Goal: Transaction & Acquisition: Purchase product/service

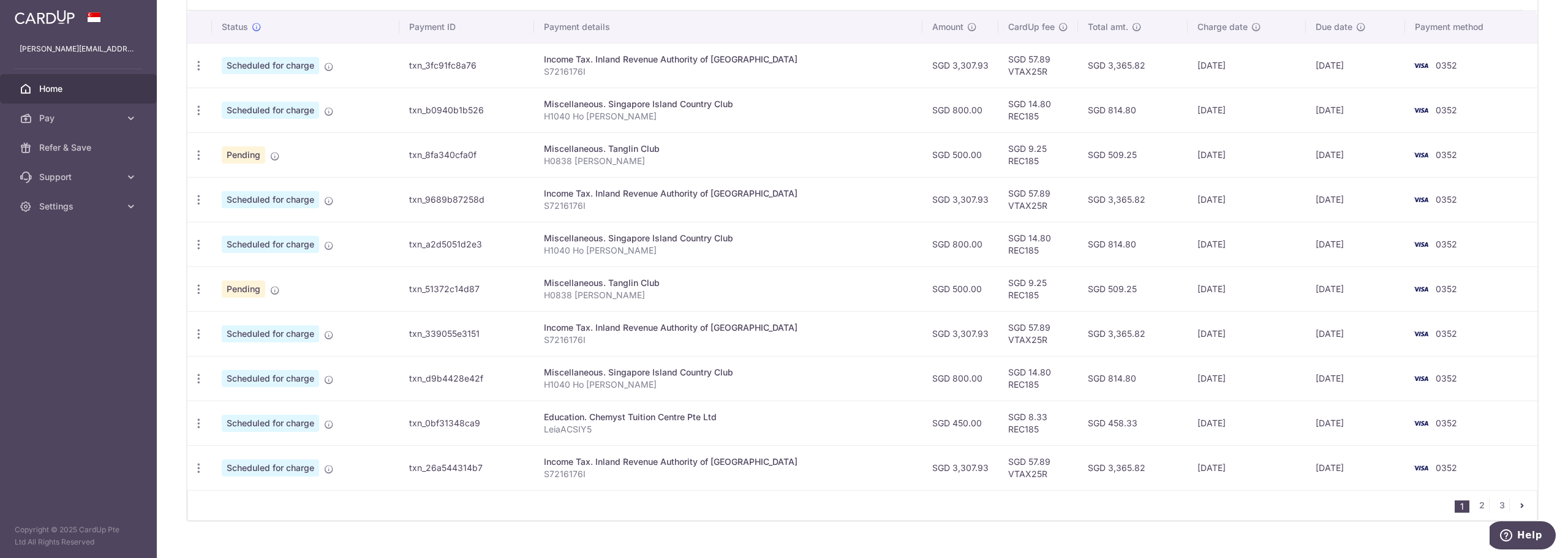
scroll to position [389, 0]
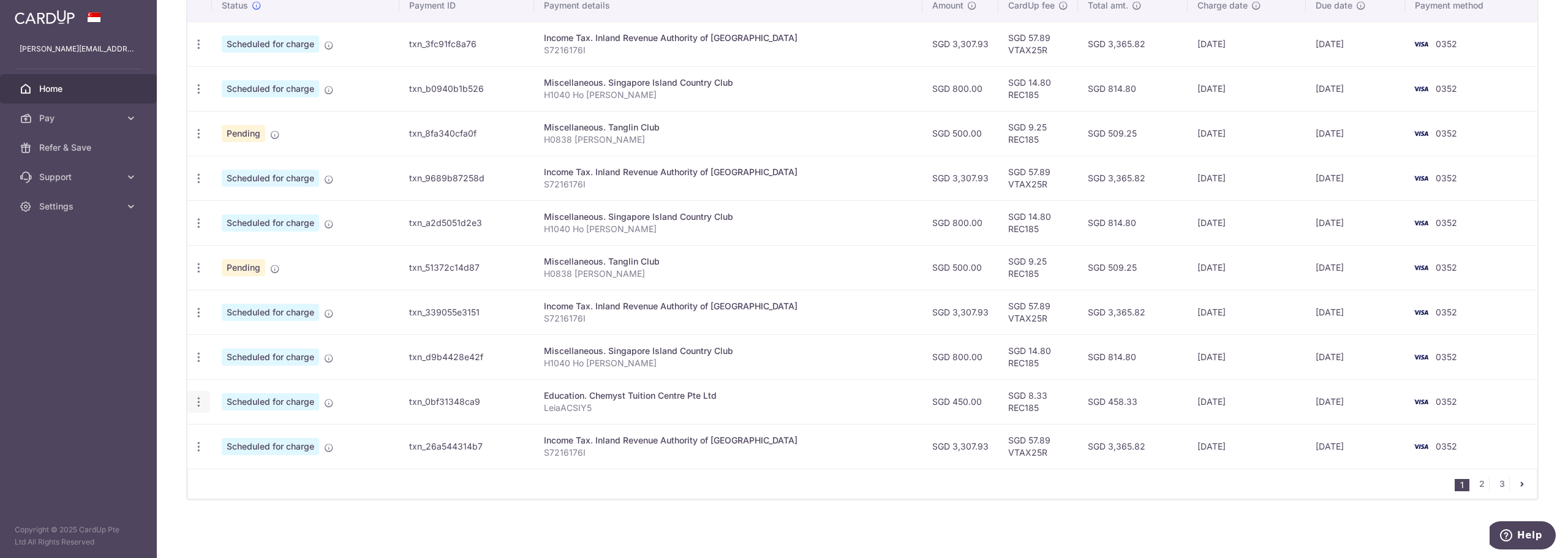
click at [200, 399] on icon "button" at bounding box center [199, 402] width 13 height 13
click at [405, 497] on div "Status Payment ID Payment details Amount CardUp fee Total amt. Charge date Due …" at bounding box center [863, 245] width 1350 height 512
click at [1477, 482] on link "2" at bounding box center [1482, 483] width 15 height 15
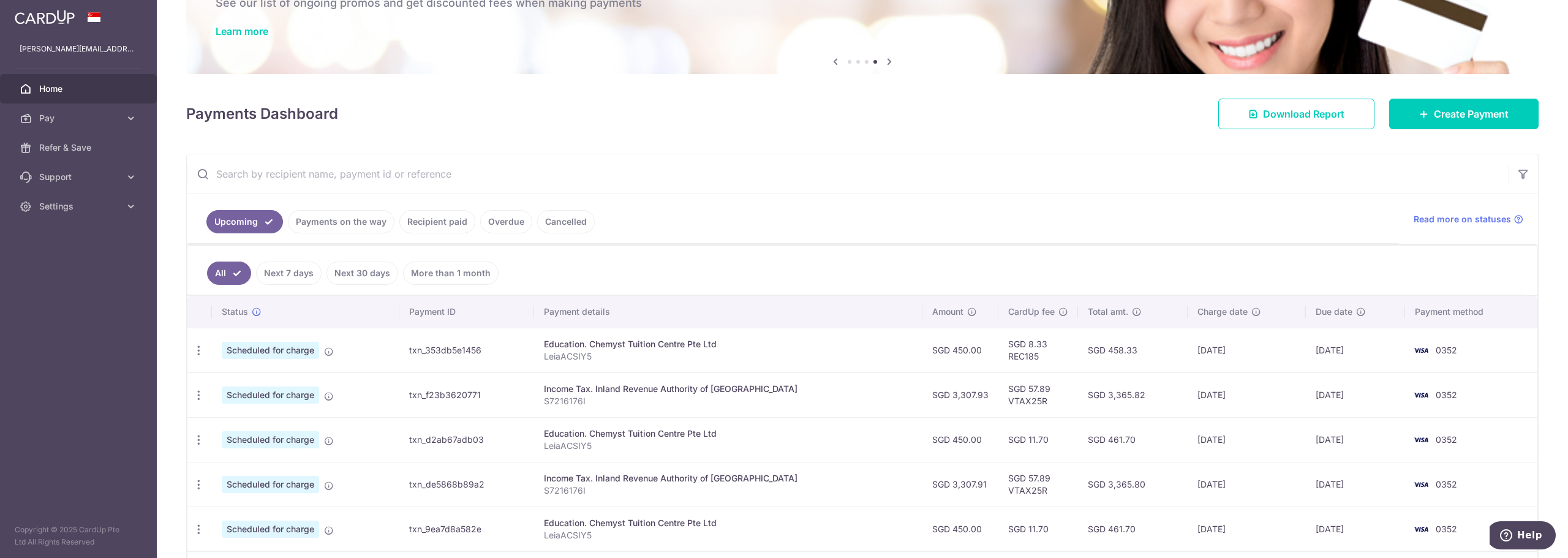
scroll to position [21, 0]
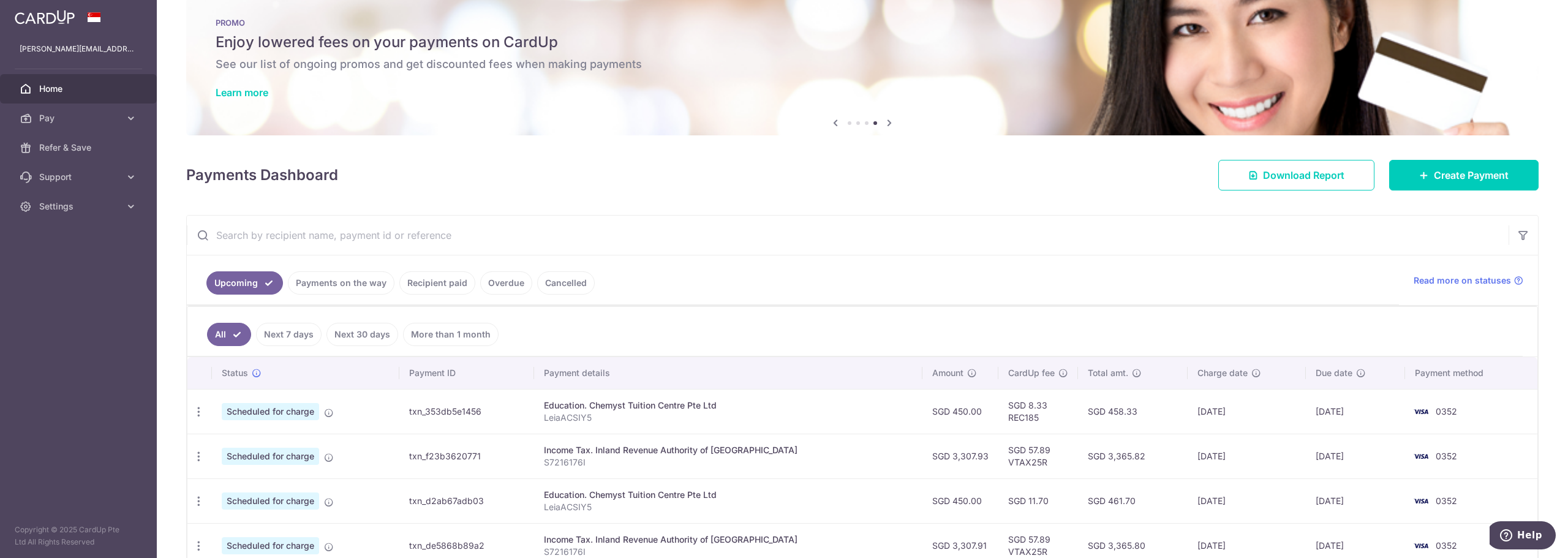
click at [435, 279] on link "Recipient paid" at bounding box center [437, 283] width 76 height 23
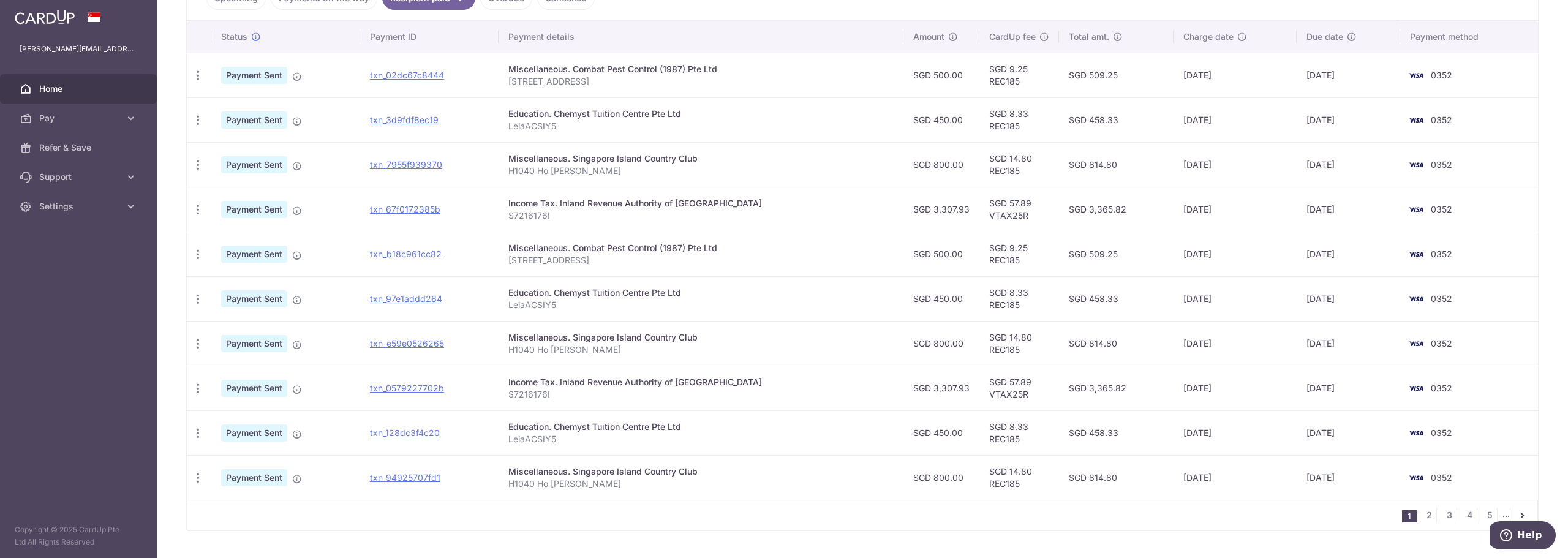
scroll to position [337, 0]
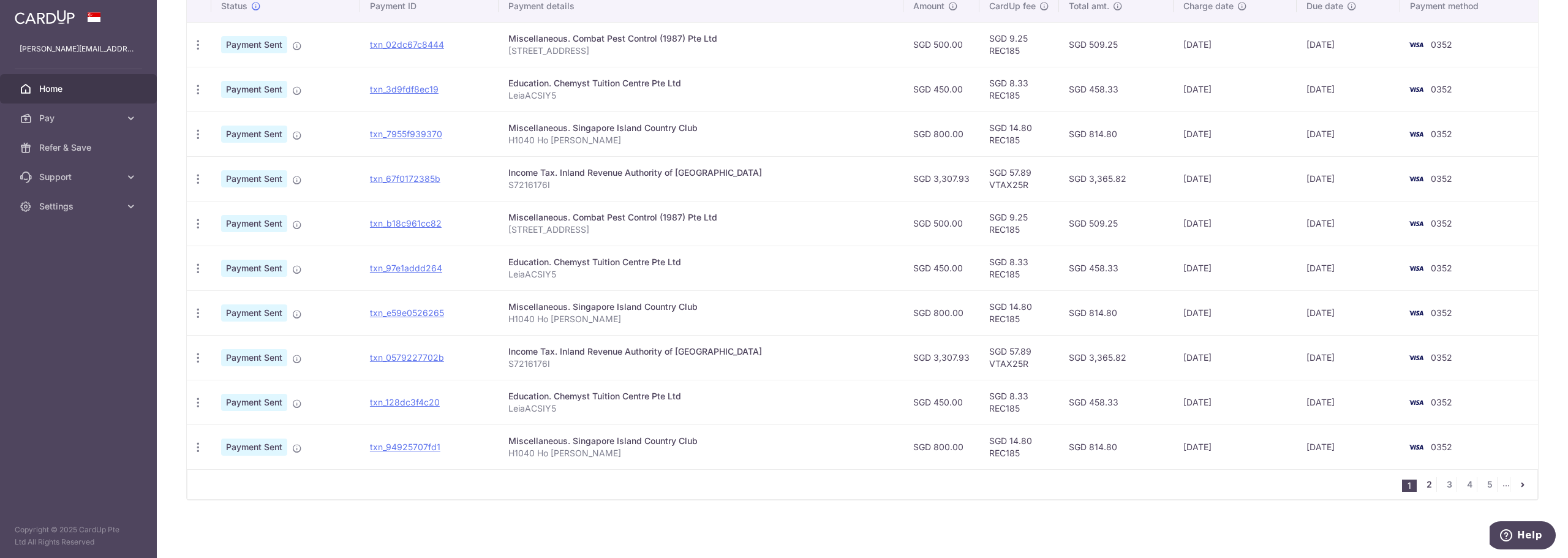
click at [1422, 483] on link "2" at bounding box center [1429, 484] width 15 height 15
click at [1425, 482] on link "3" at bounding box center [1429, 484] width 15 height 15
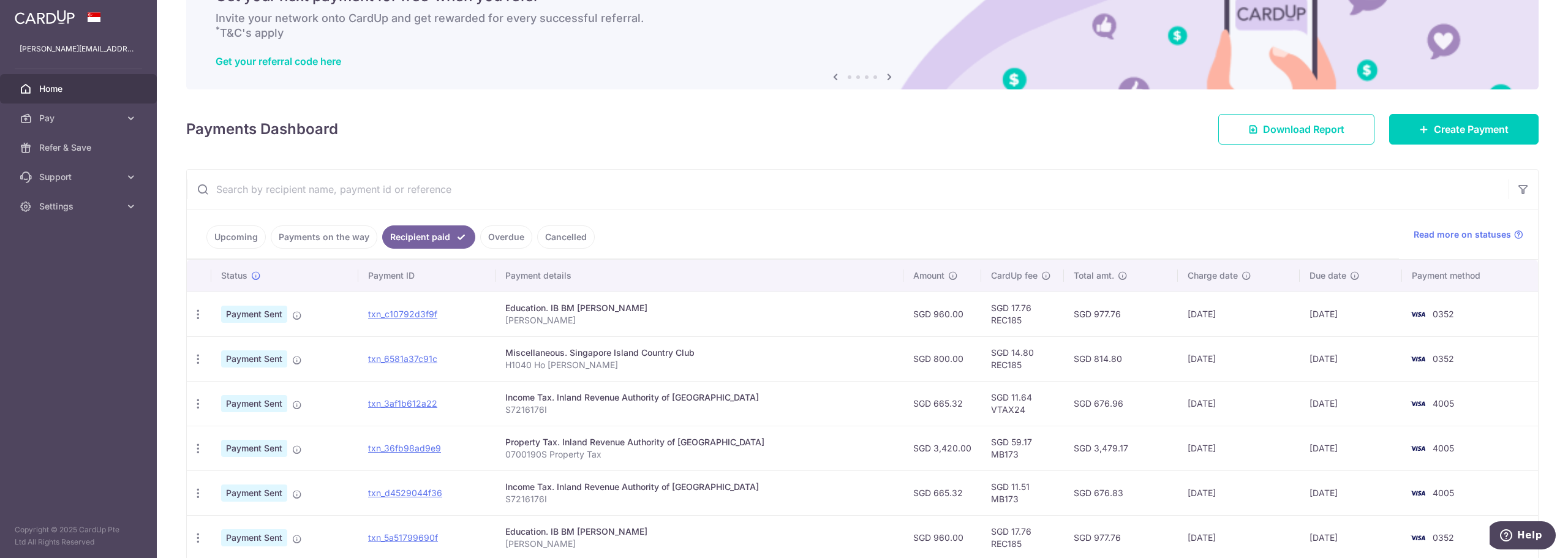
scroll to position [31, 0]
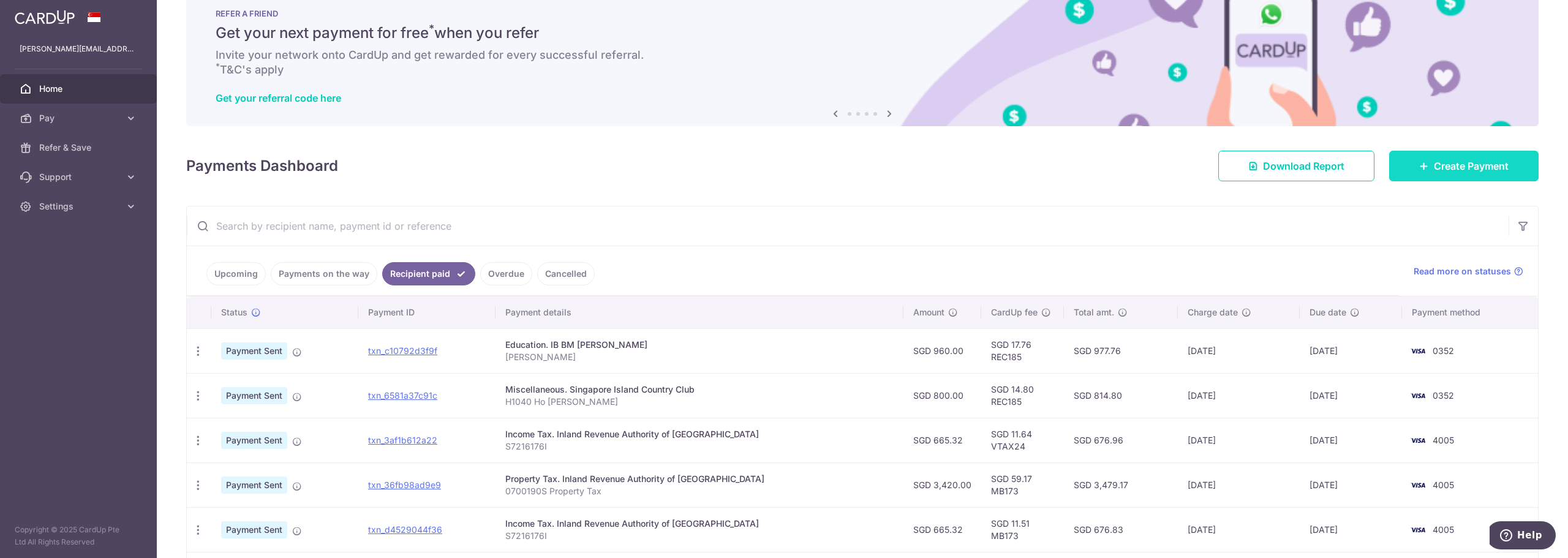
click at [1402, 161] on link "Create Payment" at bounding box center [1464, 166] width 150 height 31
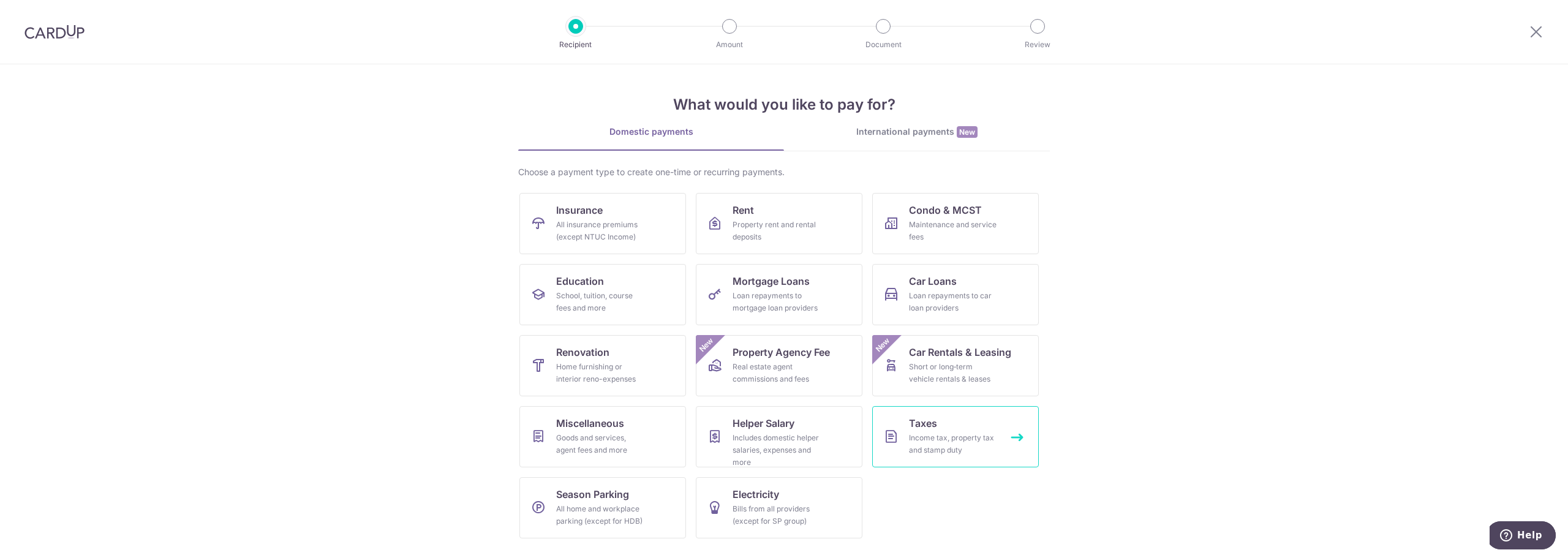
click at [989, 427] on link "Taxes Income tax, property tax and stamp duty" at bounding box center [956, 436] width 167 height 61
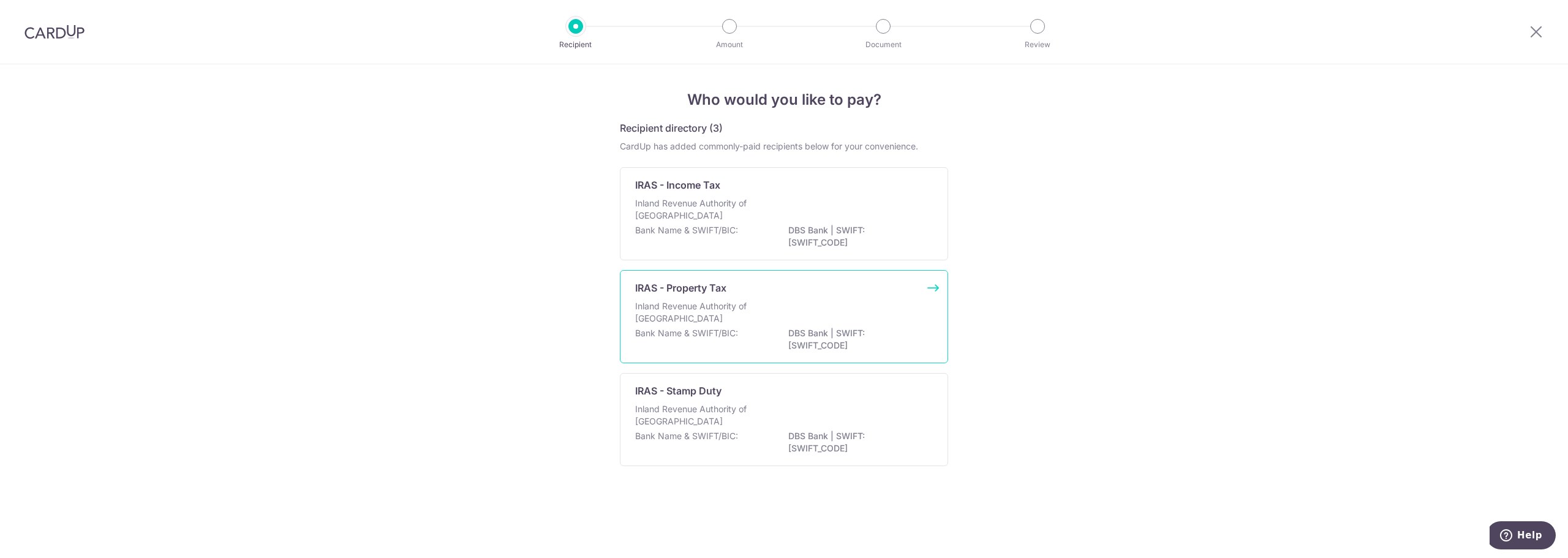
click at [827, 292] on div "IRAS - Property Tax" at bounding box center [777, 287] width 283 height 15
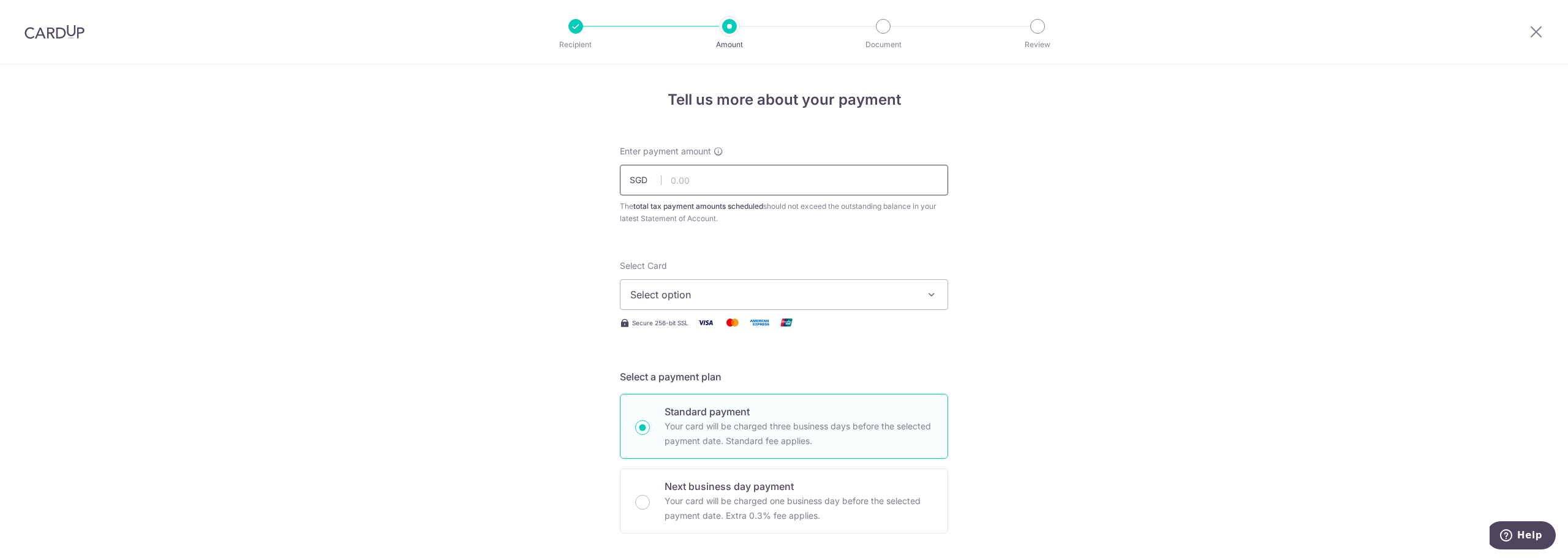
click at [842, 181] on input "text" at bounding box center [784, 181] width 329 height 31
type input "3,420.00"
click at [791, 304] on button "Select option" at bounding box center [784, 295] width 329 height 31
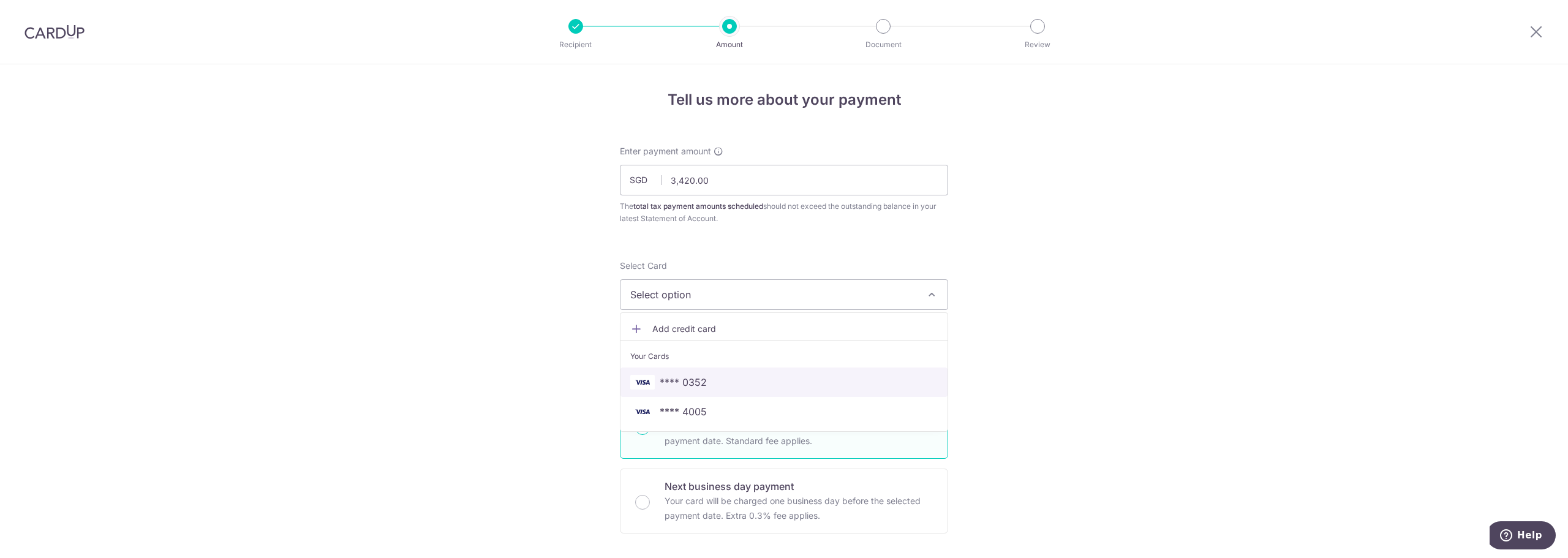
click at [755, 372] on link "**** 0352" at bounding box center [784, 382] width 327 height 29
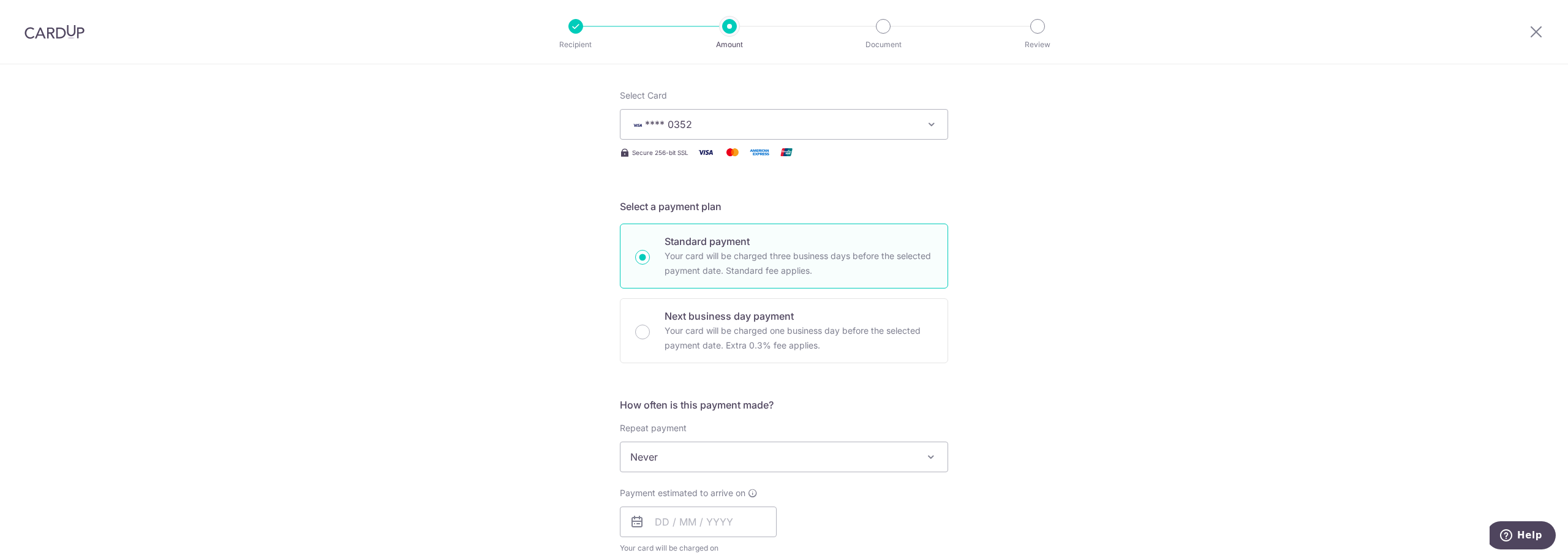
scroll to position [245, 0]
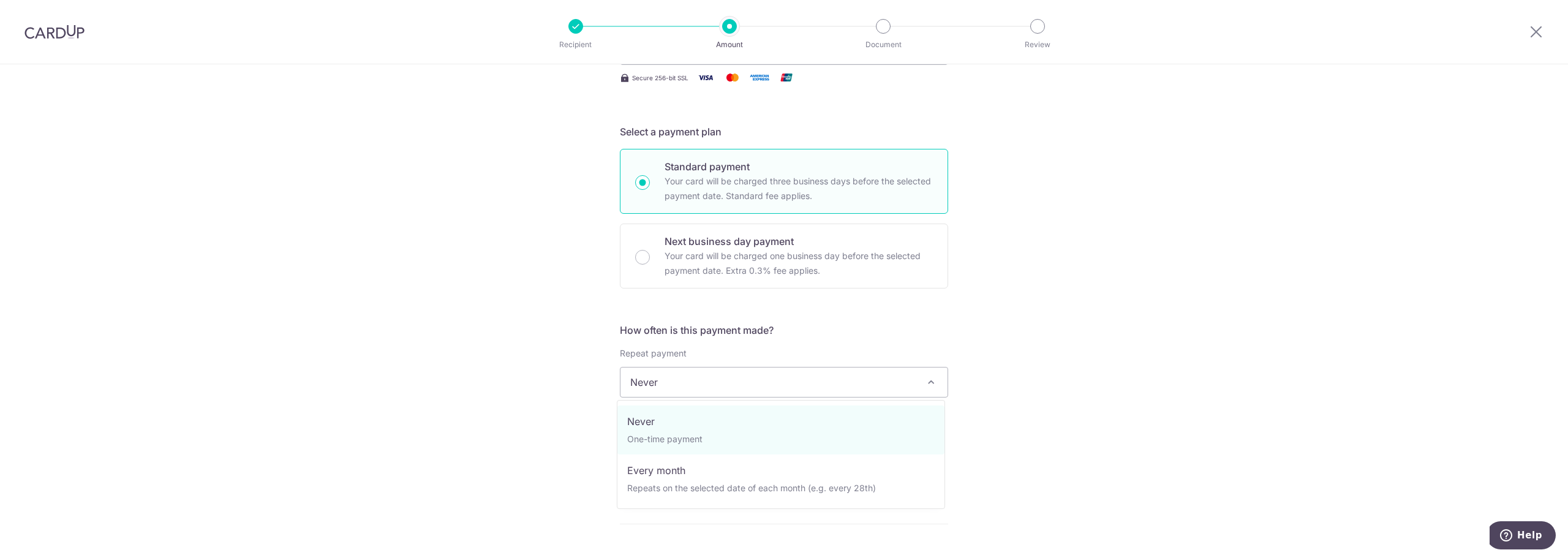
click at [749, 387] on span "Never" at bounding box center [784, 382] width 327 height 29
select select "3"
click at [706, 443] on input "text" at bounding box center [698, 447] width 157 height 31
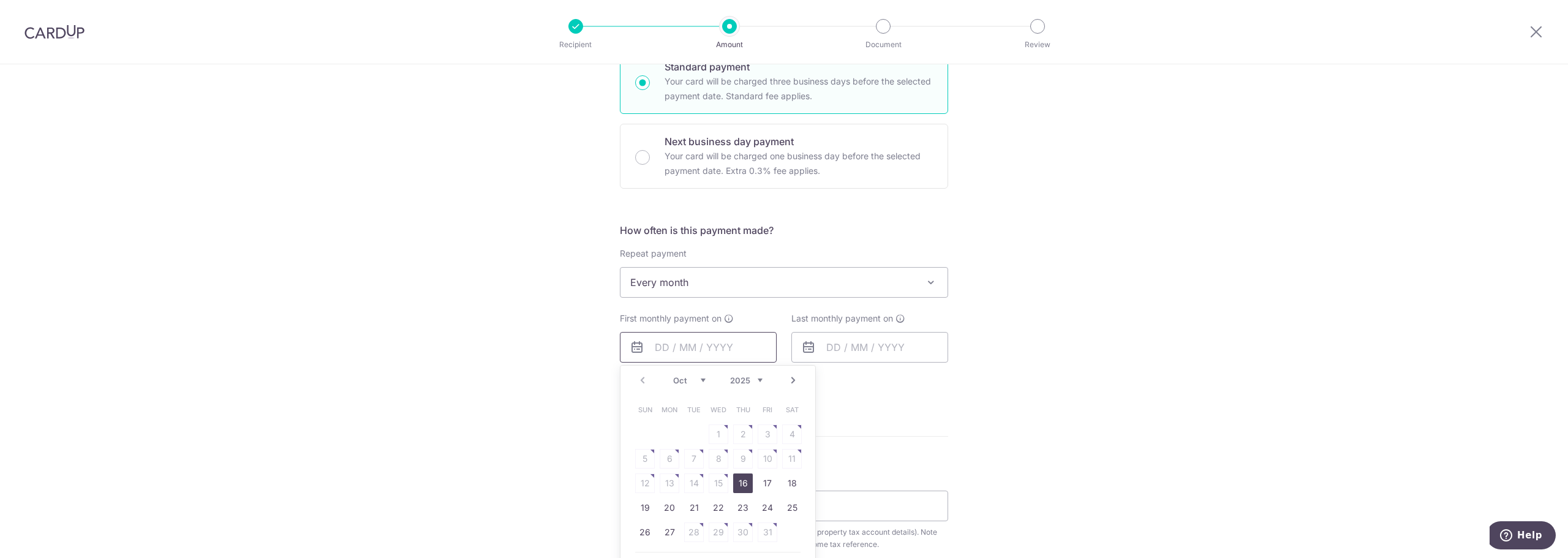
scroll to position [429, 0]
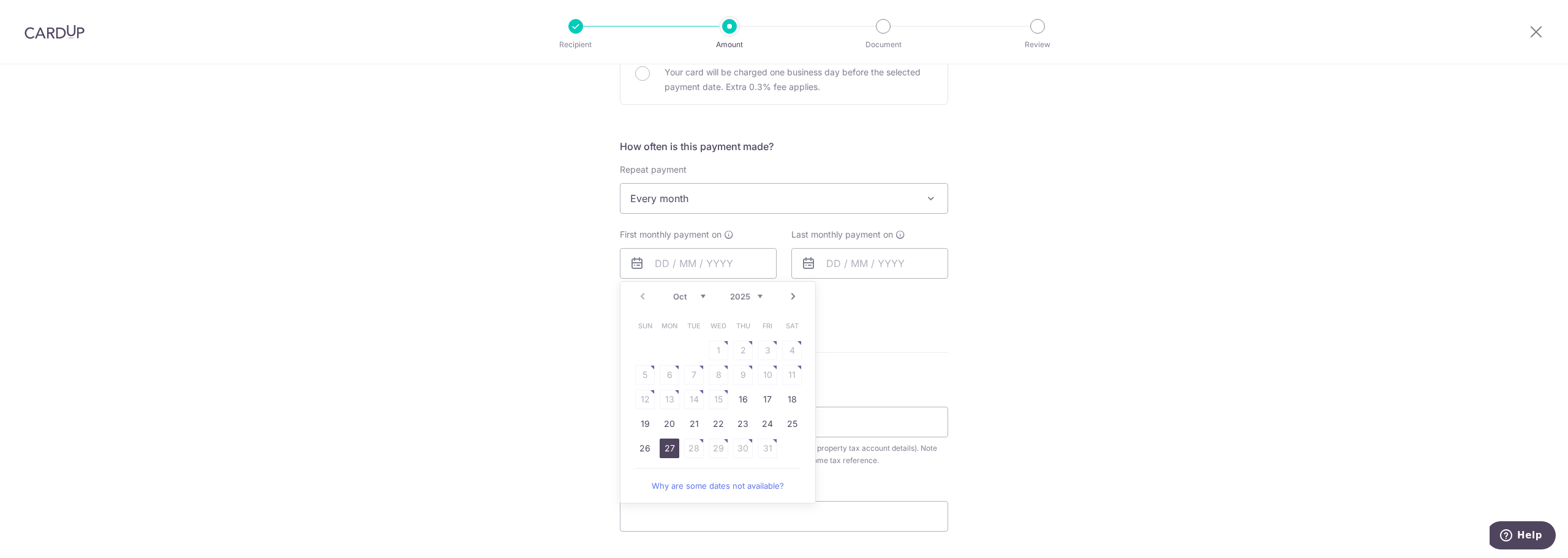
click at [668, 444] on link "27" at bounding box center [669, 448] width 20 height 20
type input "[DATE]"
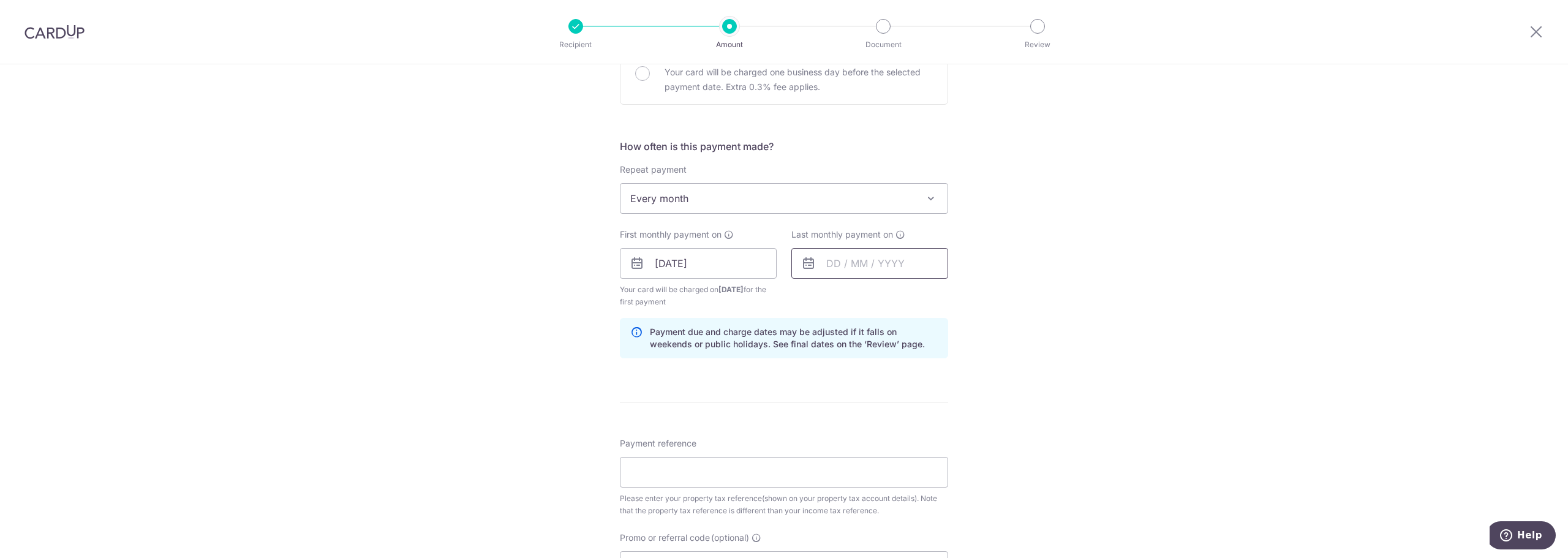
click at [826, 265] on input "text" at bounding box center [870, 263] width 157 height 31
click at [967, 291] on link "Next" at bounding box center [964, 296] width 15 height 15
click at [838, 449] on link "24" at bounding box center [841, 448] width 20 height 20
click at [898, 267] on input "24/11/2025" at bounding box center [870, 263] width 157 height 31
click at [961, 297] on link "Next" at bounding box center [964, 296] width 15 height 15
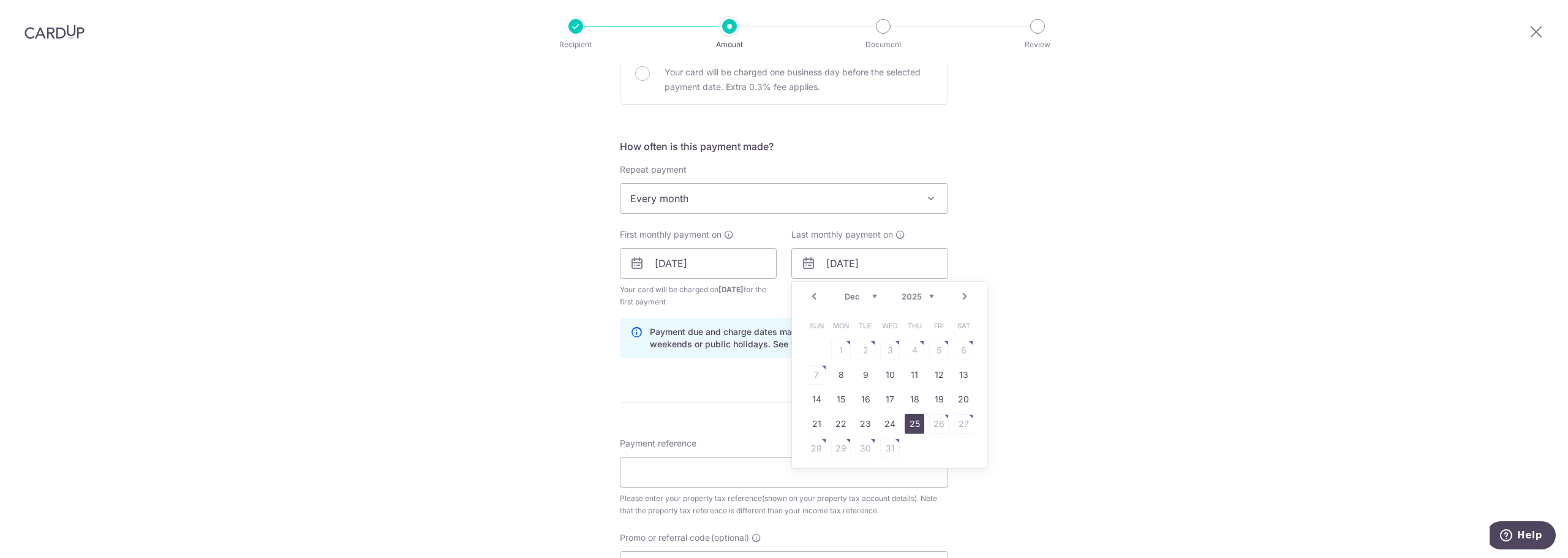
click at [914, 429] on link "25" at bounding box center [914, 424] width 20 height 20
type input "[DATE]"
click at [696, 471] on input "Payment reference" at bounding box center [784, 472] width 329 height 31
paste input "0700190S"
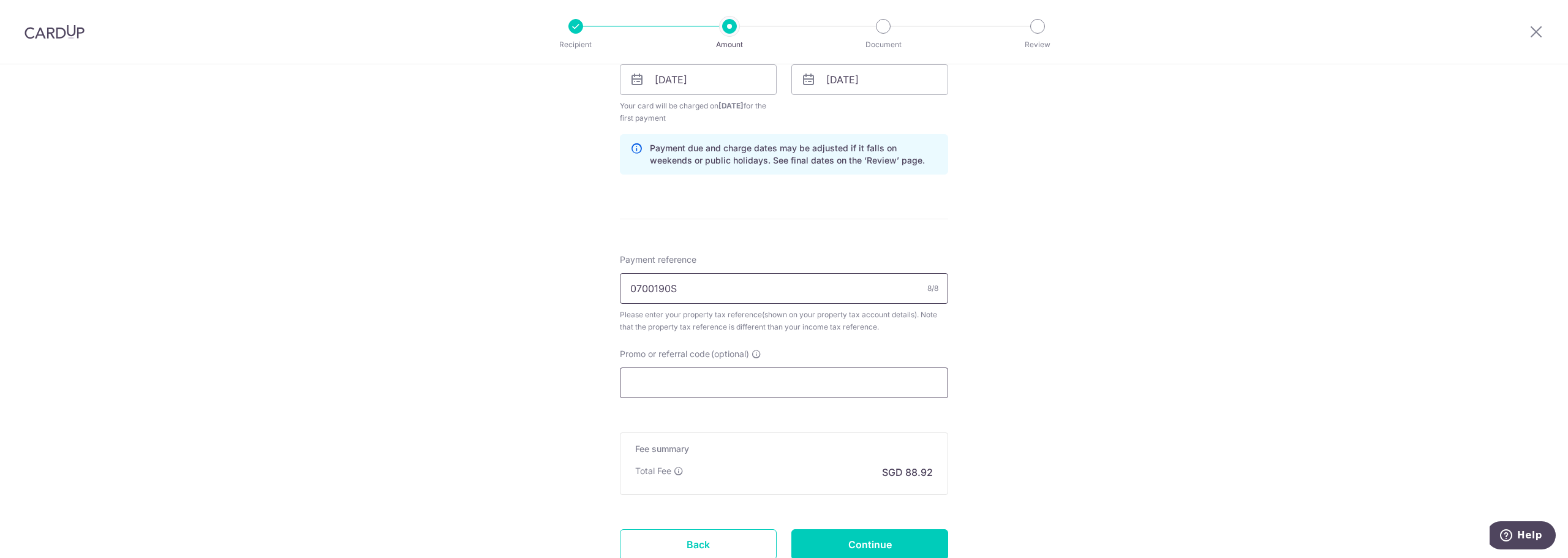
type input "0700190S"
click at [699, 380] on input "Promo or referral code (optional)" at bounding box center [784, 383] width 329 height 31
click at [669, 227] on form "Enter payment amount SGD 3,420.00 3420.00 The total tax payment amounts schedul…" at bounding box center [784, 64] width 329 height 1061
click at [677, 389] on input "Promo or referral code (optional)" at bounding box center [784, 383] width 329 height 31
paste input "3HOME25R"
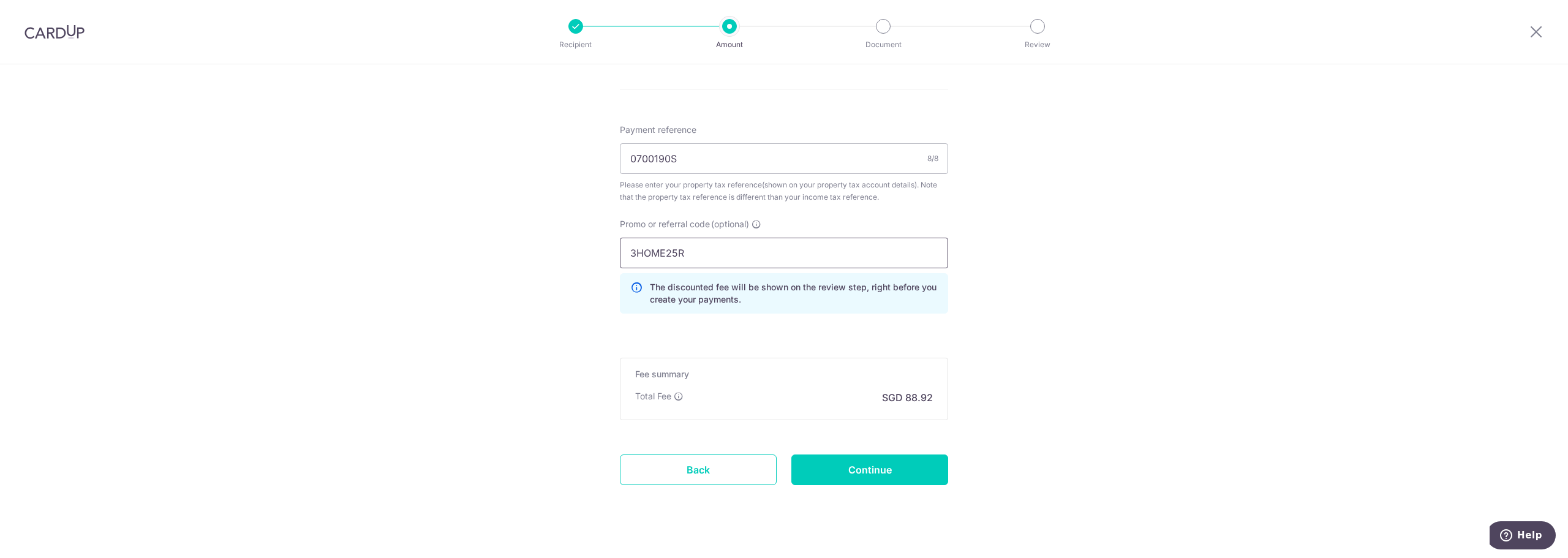
scroll to position [761, 0]
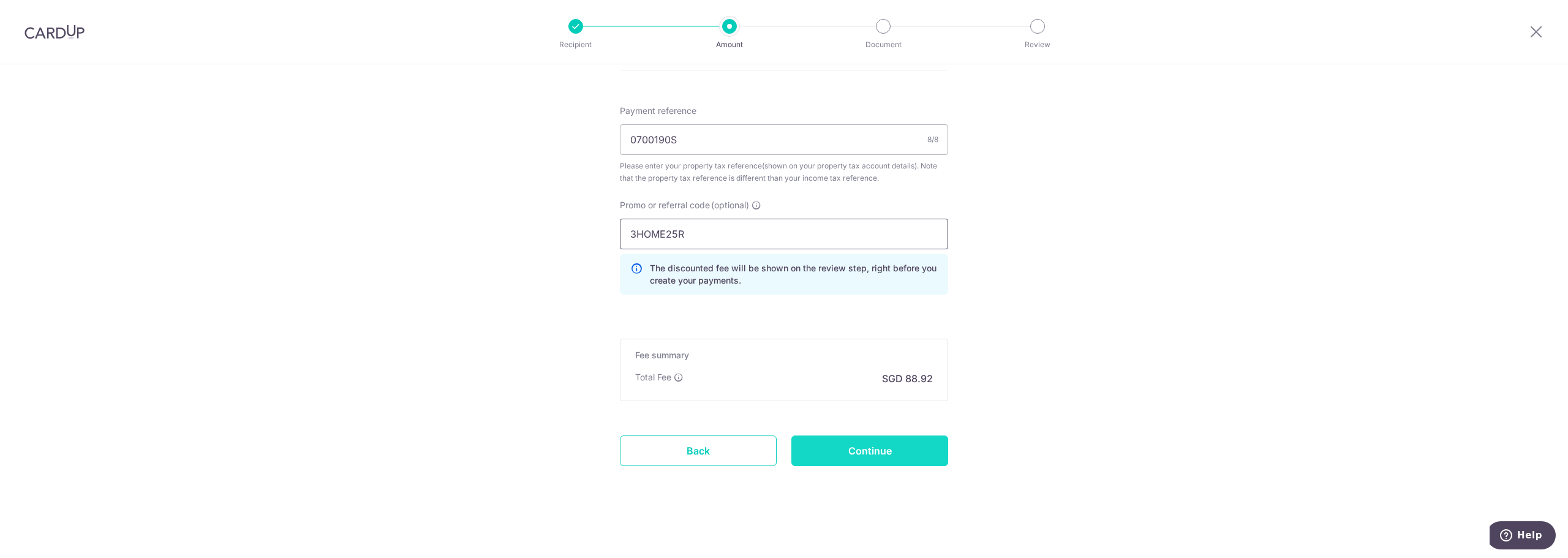
type input "3HOME25R"
click at [842, 457] on input "Continue" at bounding box center [870, 451] width 157 height 31
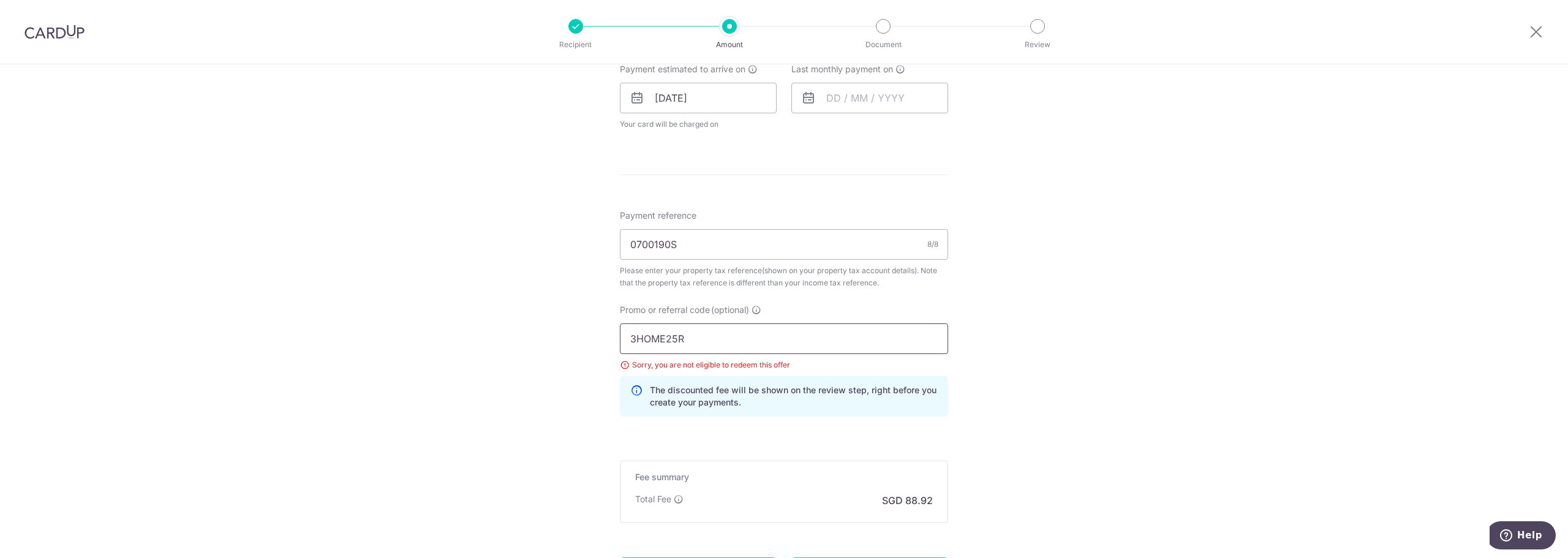
scroll to position [593, 0]
click at [689, 342] on input "3HOME25R" at bounding box center [784, 340] width 329 height 31
drag, startPoint x: 689, startPoint y: 342, endPoint x: 539, endPoint y: 322, distance: 151.3
click at [539, 322] on div "Tell us more about your payment Enter payment amount SGD 3,420.00 3420.00 The t…" at bounding box center [784, 76] width 1568 height 1210
type input "3"
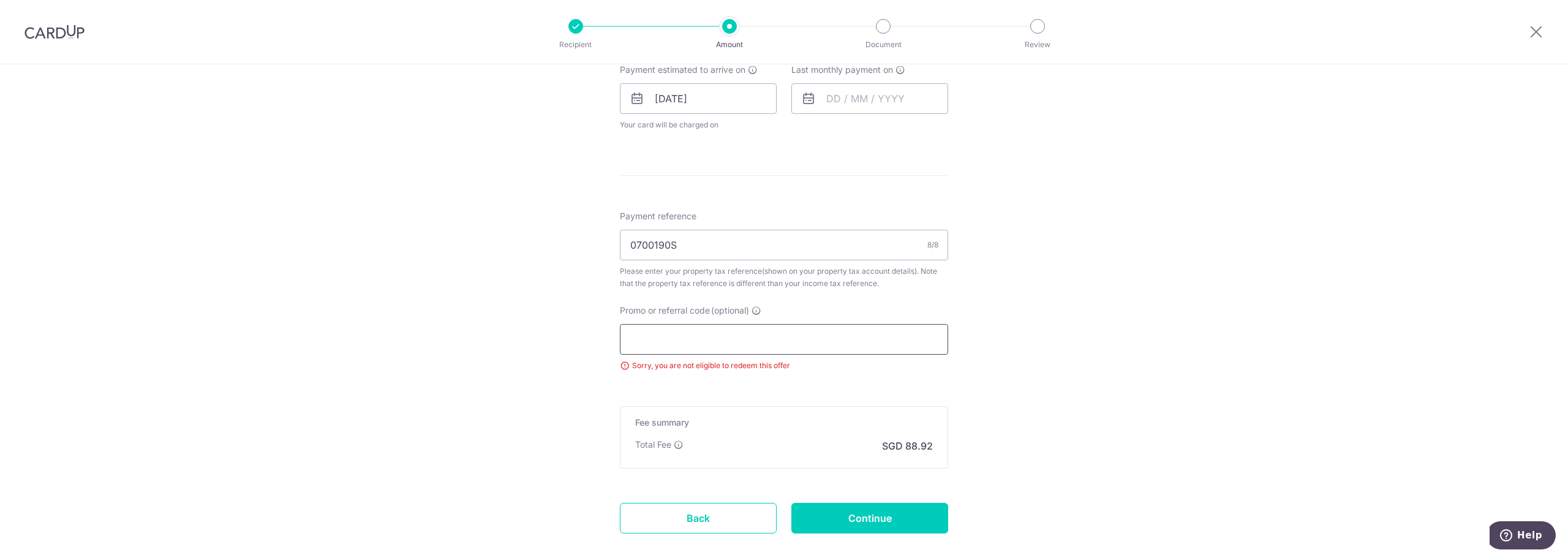
paste input "3HOME25R"
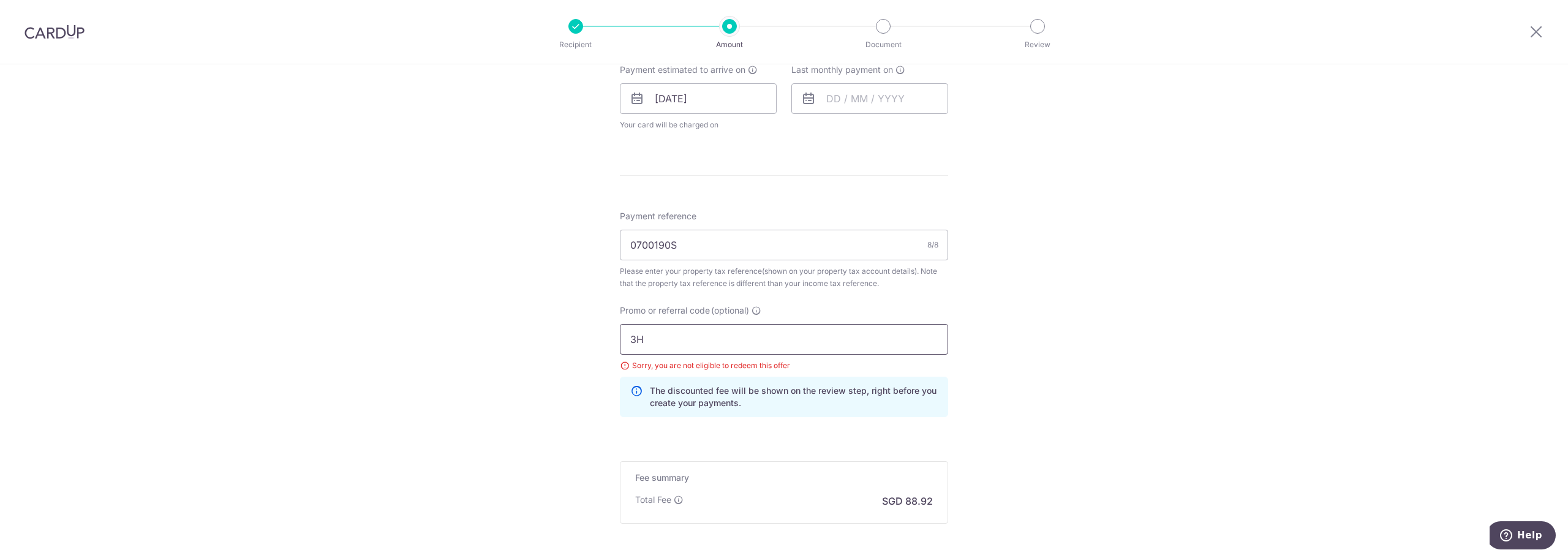
type input "3"
type input "3HOME25R"
click button "Add Card" at bounding box center [0, 0] width 0 height 0
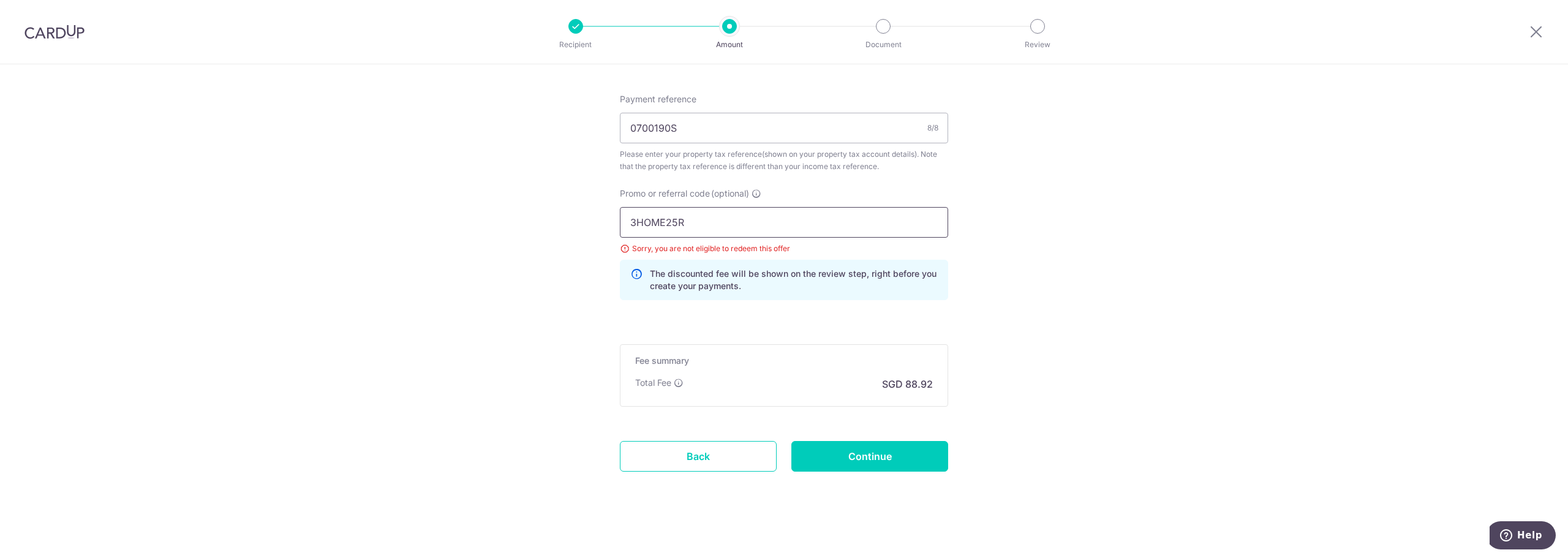
scroll to position [716, 0]
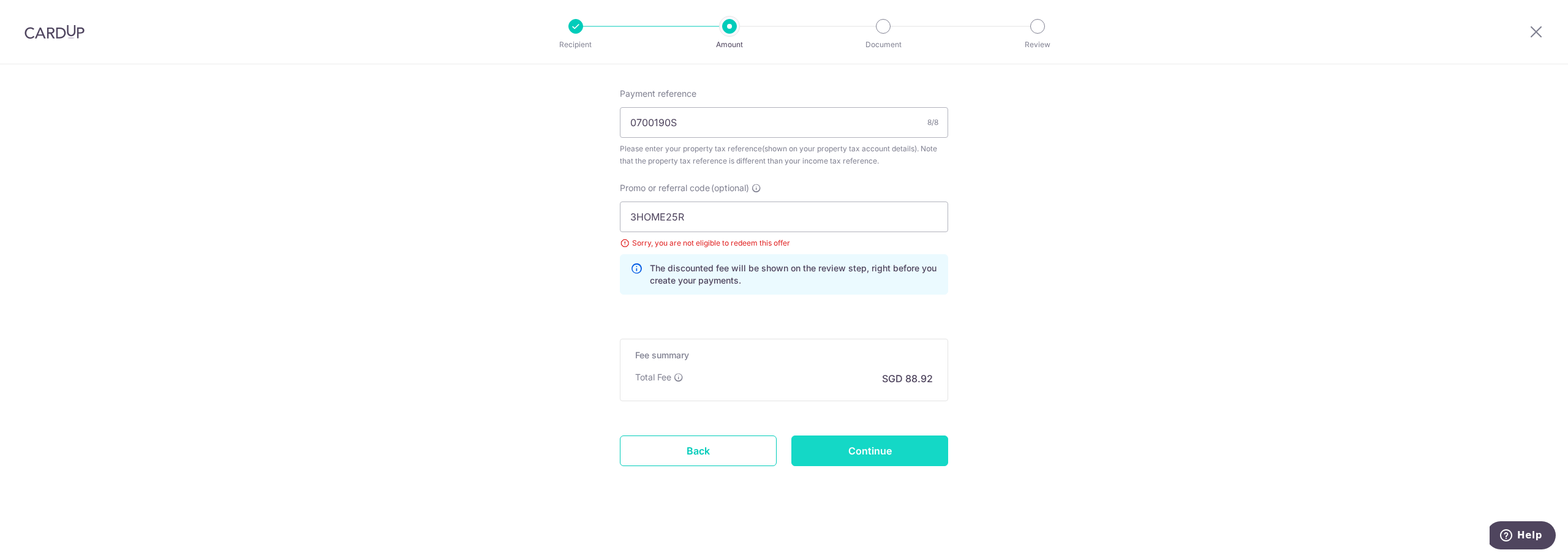
click at [857, 444] on input "Continue" at bounding box center [870, 451] width 157 height 31
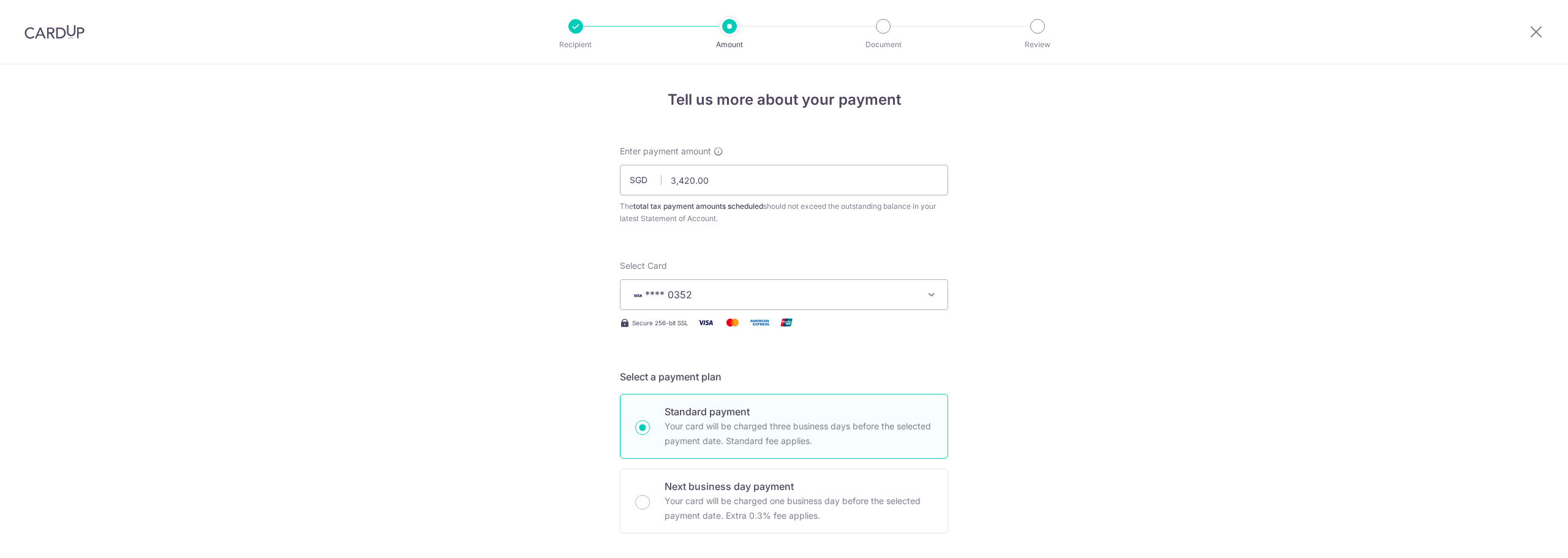
scroll to position [656, 0]
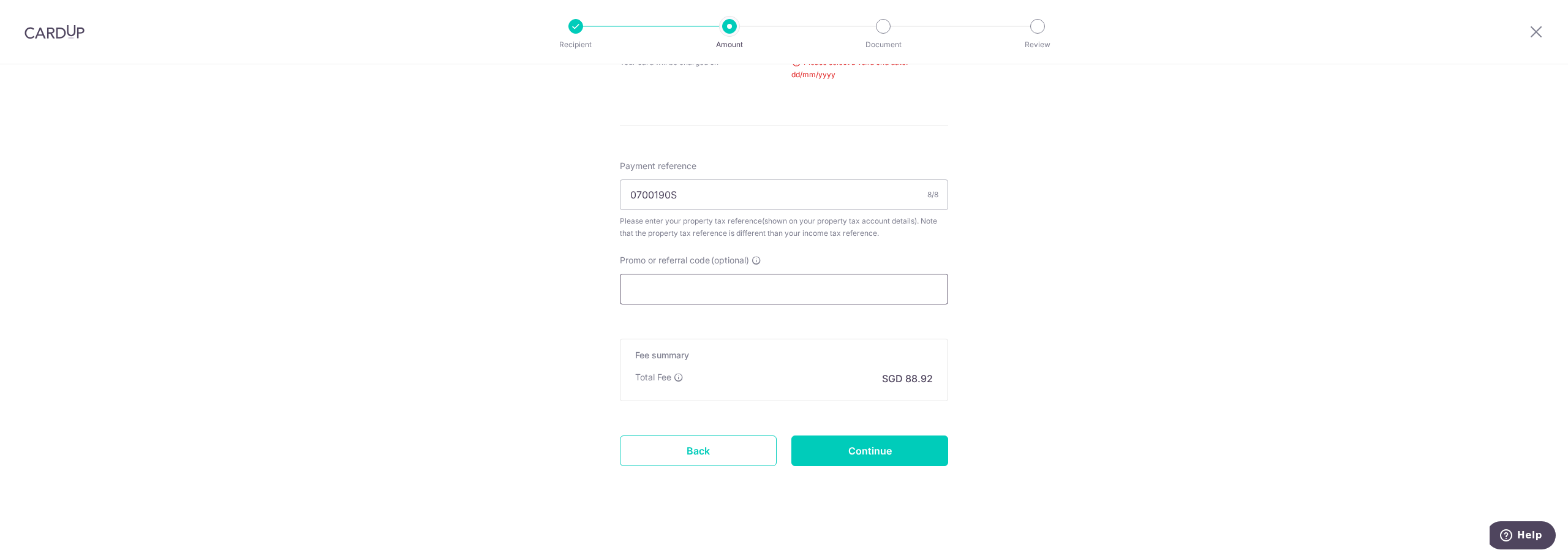
click at [826, 289] on input "Promo or referral code (optional)" at bounding box center [784, 289] width 329 height 31
click at [748, 286] on input "Promo or referral code (optional)" at bounding box center [784, 289] width 329 height 31
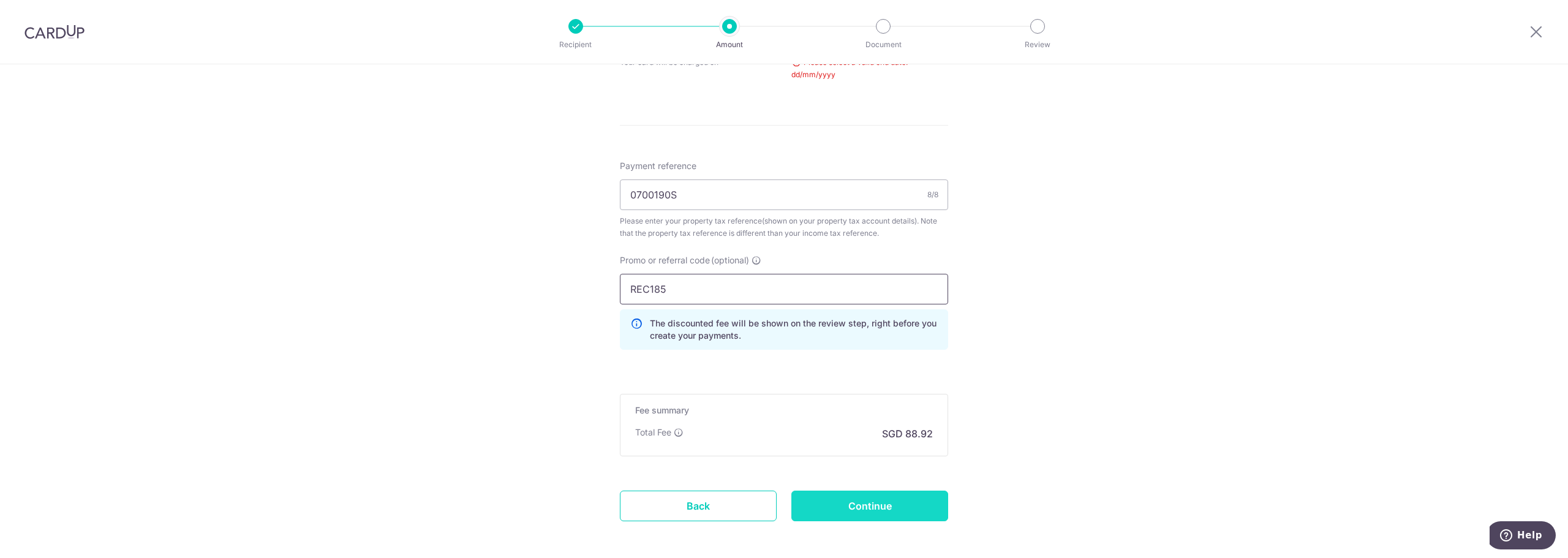
type input "REC185"
click at [845, 503] on input "Continue" at bounding box center [870, 506] width 157 height 31
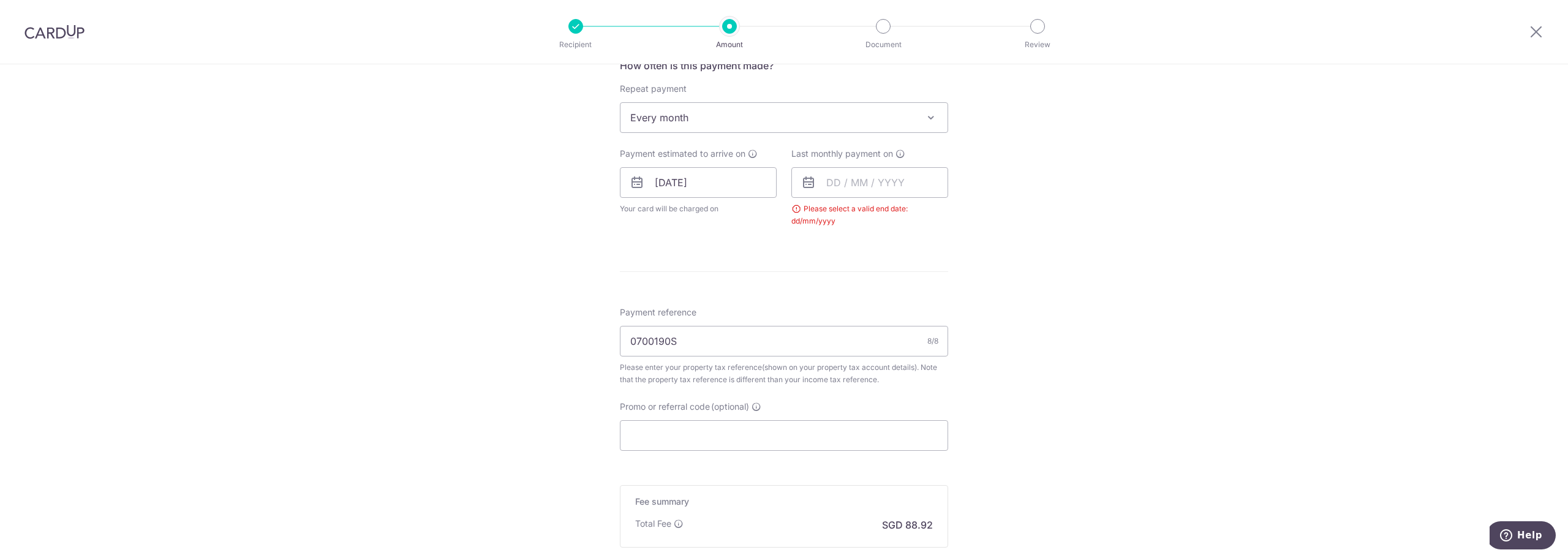
scroll to position [464, 0]
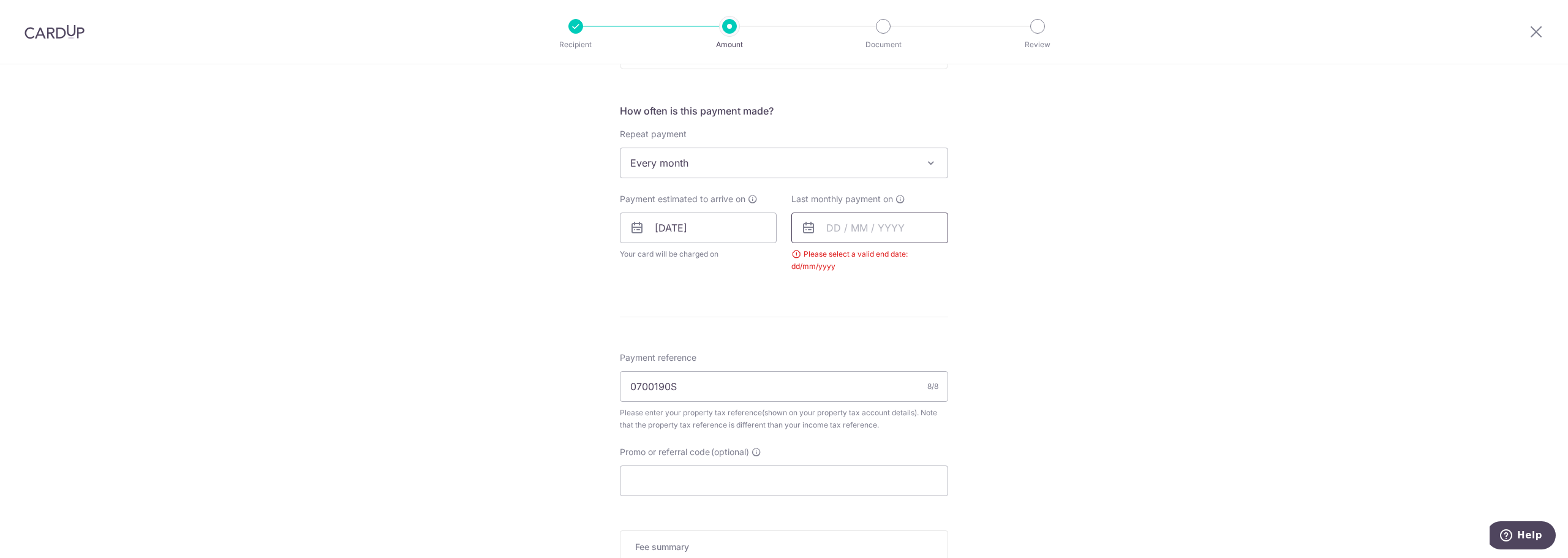
click at [883, 220] on input "text" at bounding box center [870, 228] width 157 height 31
click at [967, 259] on link "Next" at bounding box center [964, 261] width 15 height 15
click at [839, 416] on link "24" at bounding box center [841, 413] width 20 height 20
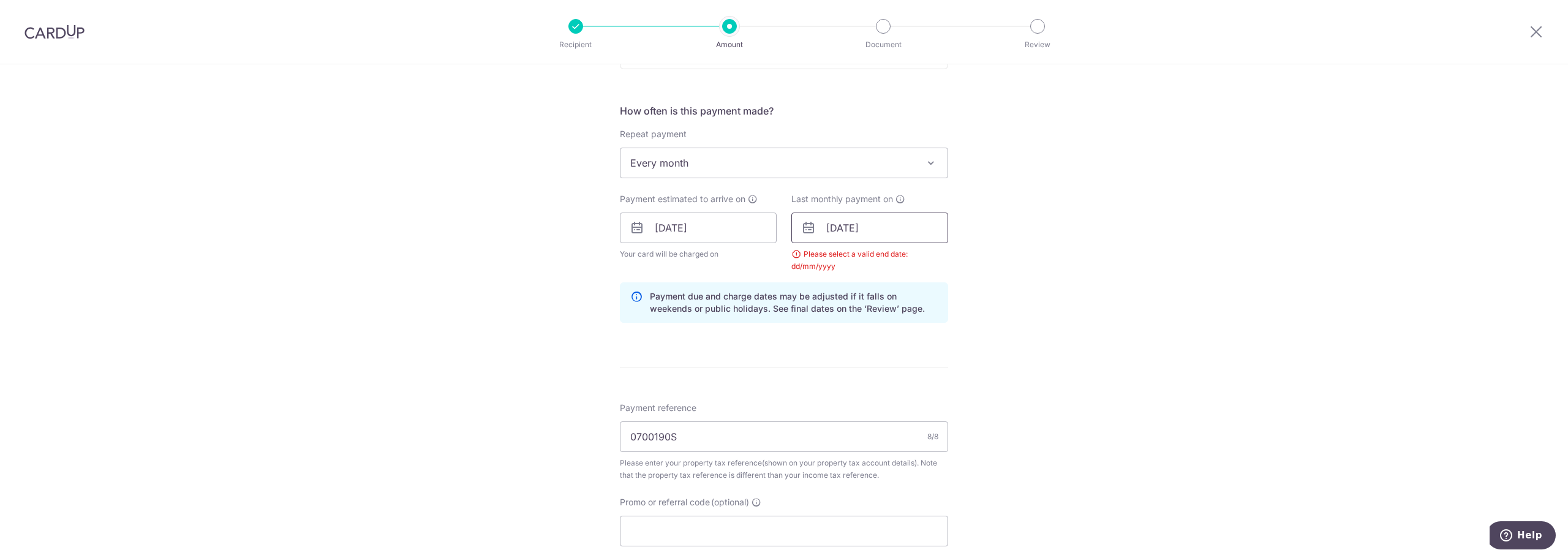
click at [919, 233] on input "24/11/2025" at bounding box center [870, 228] width 157 height 31
click at [959, 260] on link "Next" at bounding box center [964, 261] width 15 height 15
click at [906, 389] on link "25" at bounding box center [914, 388] width 20 height 20
click at [906, 231] on input "25/12/2025" at bounding box center [870, 228] width 157 height 31
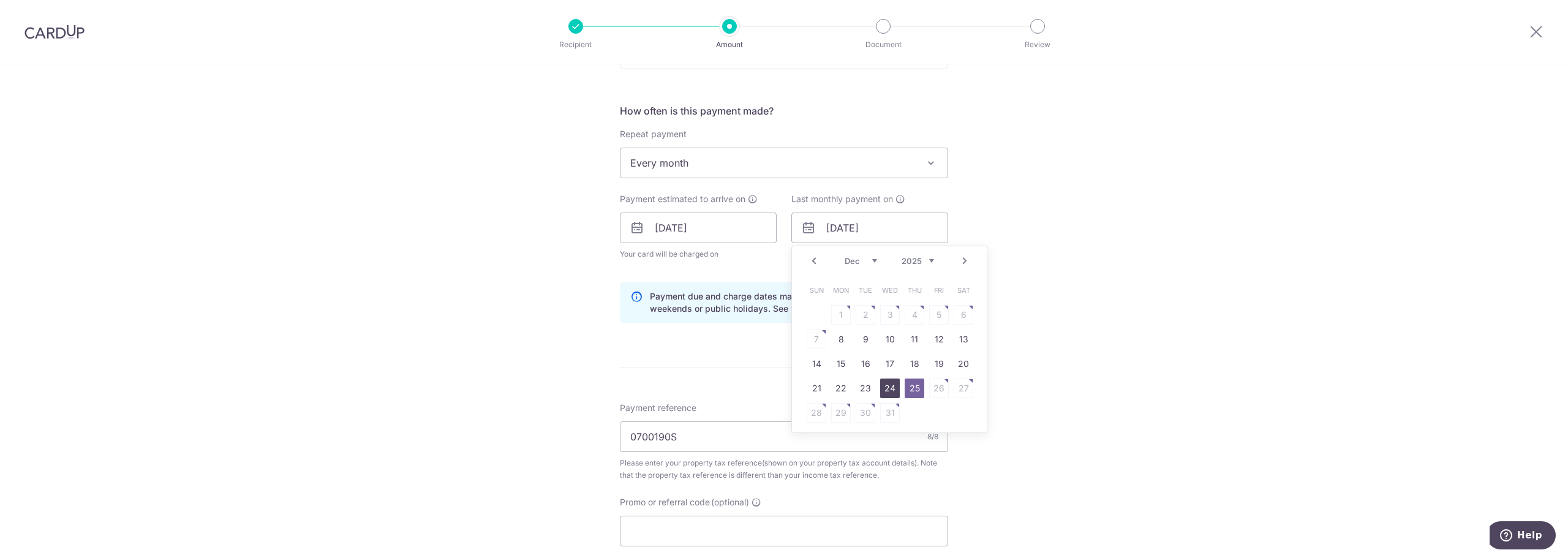
click at [886, 385] on link "24" at bounding box center [890, 388] width 20 height 20
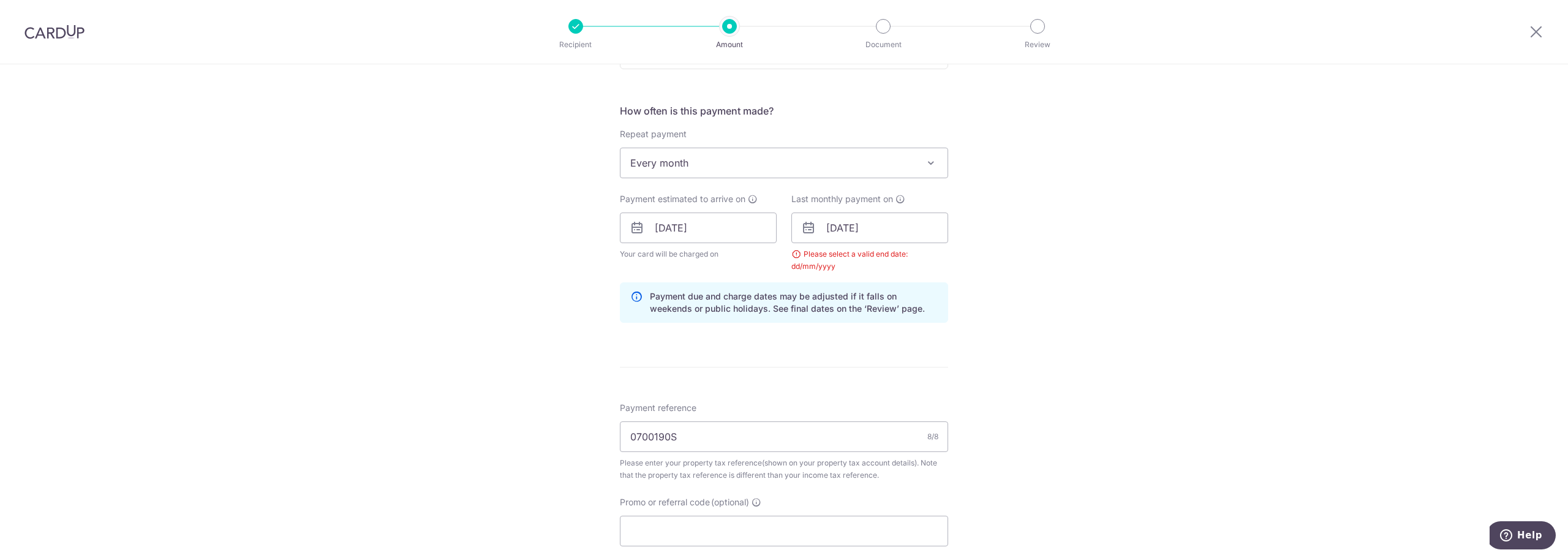
click at [885, 385] on form "Enter payment amount SGD 3,420.00 3420.00 The total tax payment amounts schedul…" at bounding box center [784, 212] width 329 height 1061
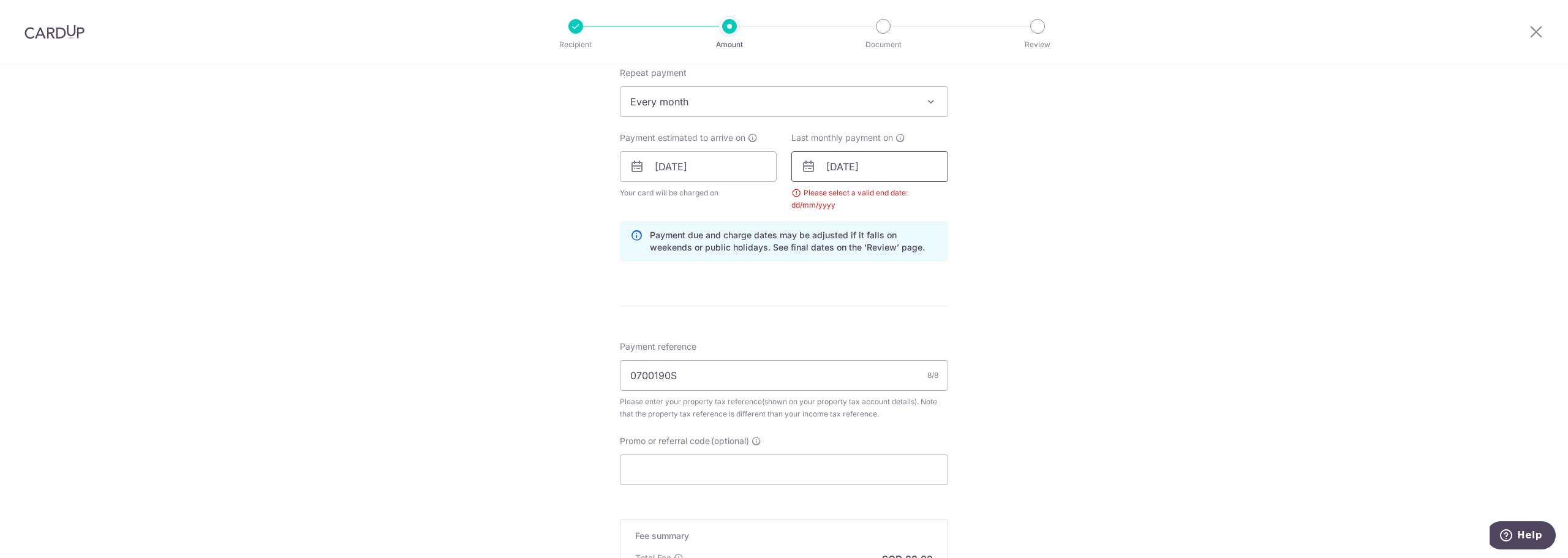
click at [889, 162] on input "24/12/2025" at bounding box center [870, 167] width 157 height 31
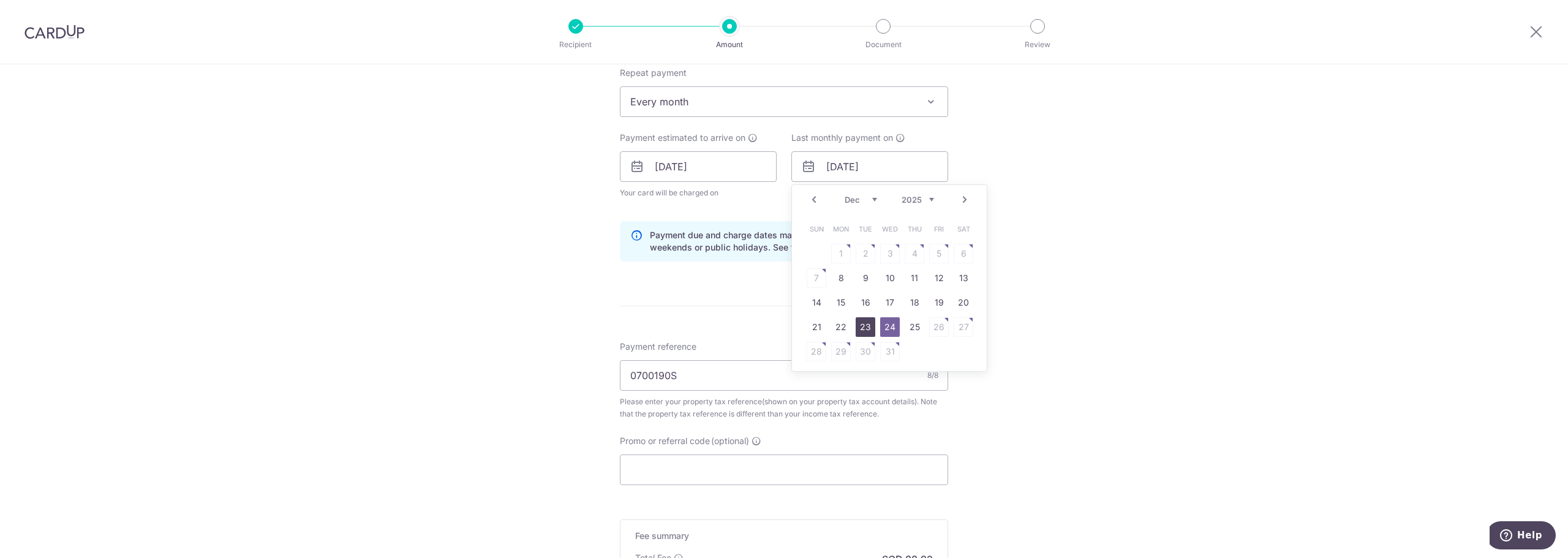
click at [870, 322] on link "23" at bounding box center [865, 327] width 20 height 20
type input "23/12/2025"
click at [861, 333] on form "Enter payment amount SGD 3,420.00 3420.00 The total tax payment amounts schedul…" at bounding box center [784, 150] width 329 height 1061
click at [902, 469] on input "Promo or referral code (optional)" at bounding box center [784, 470] width 329 height 31
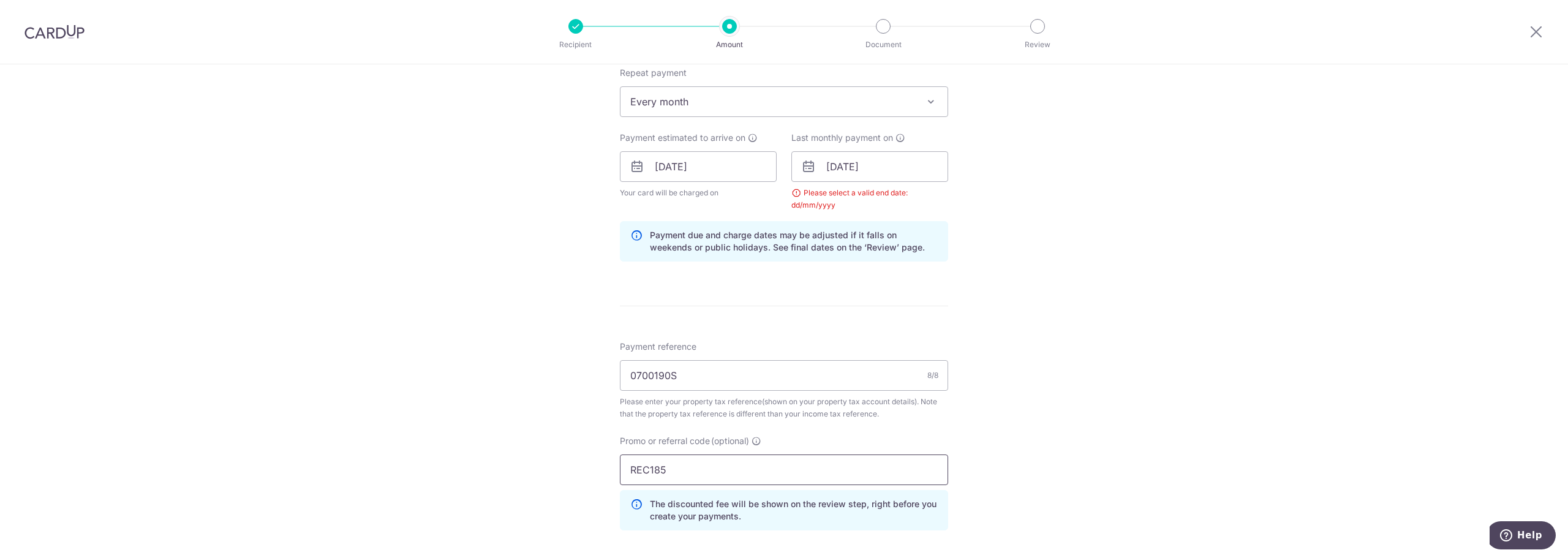
scroll to position [761, 0]
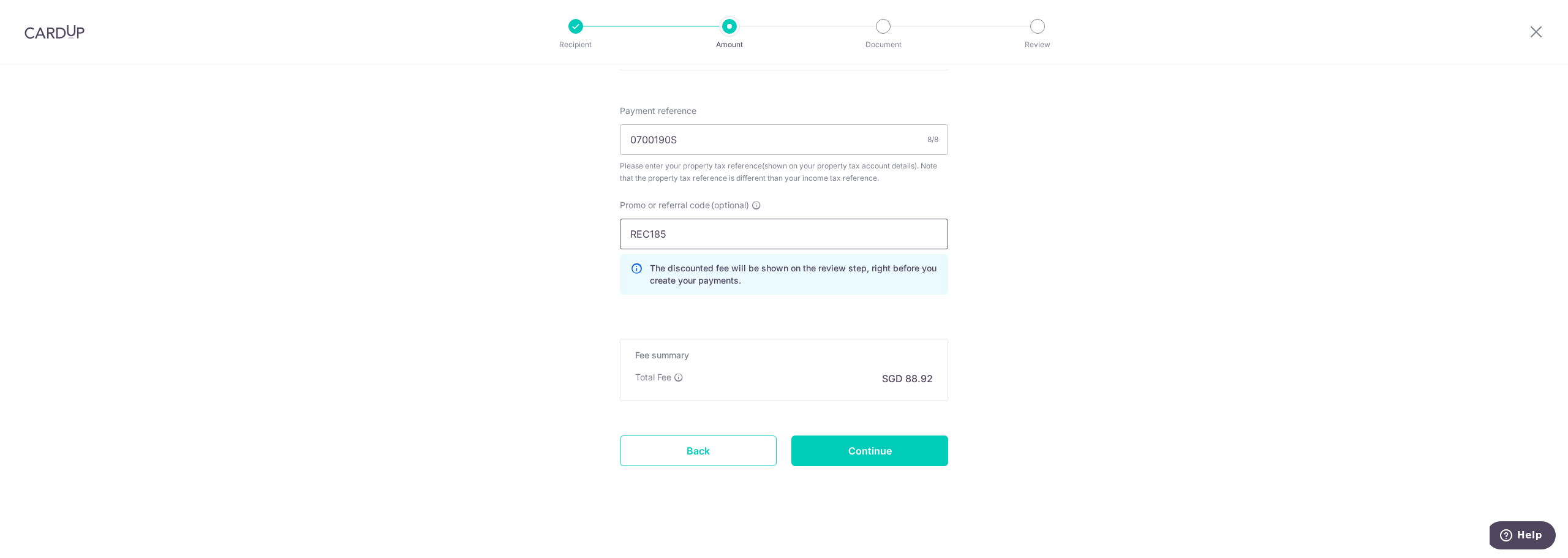
type input "REC185"
click at [929, 447] on input "Continue" at bounding box center [870, 451] width 157 height 31
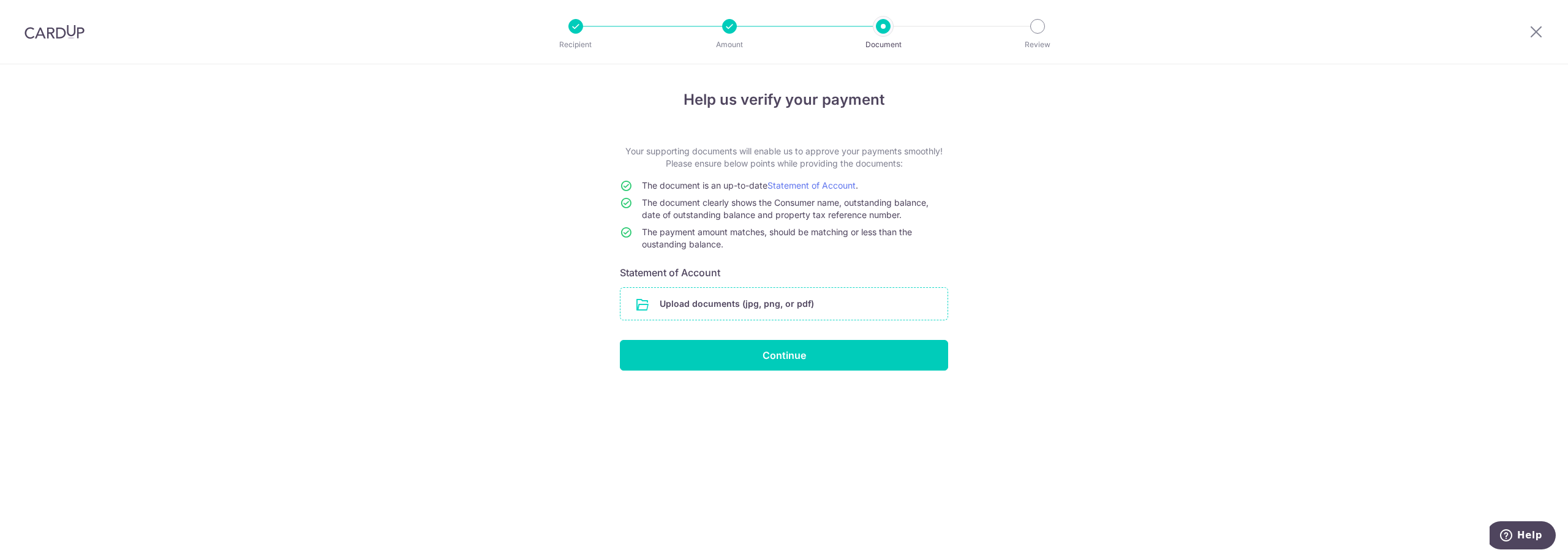
click at [741, 305] on input "file" at bounding box center [784, 304] width 327 height 32
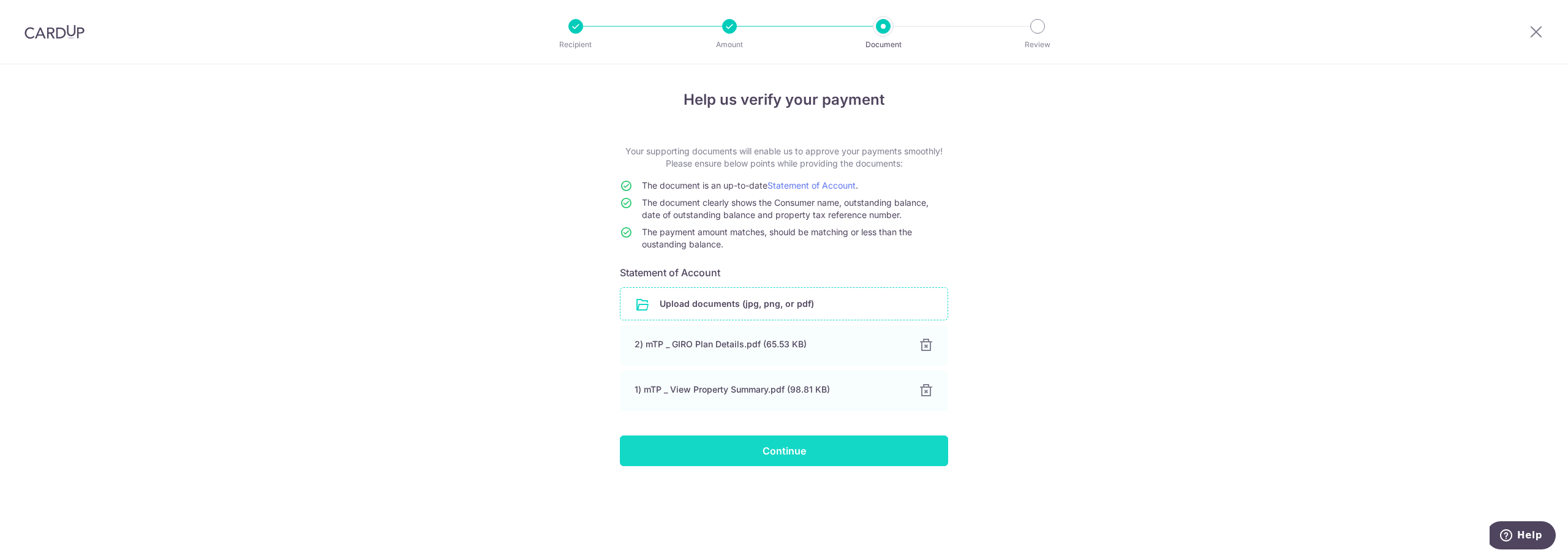
click at [840, 451] on input "Continue" at bounding box center [784, 451] width 329 height 31
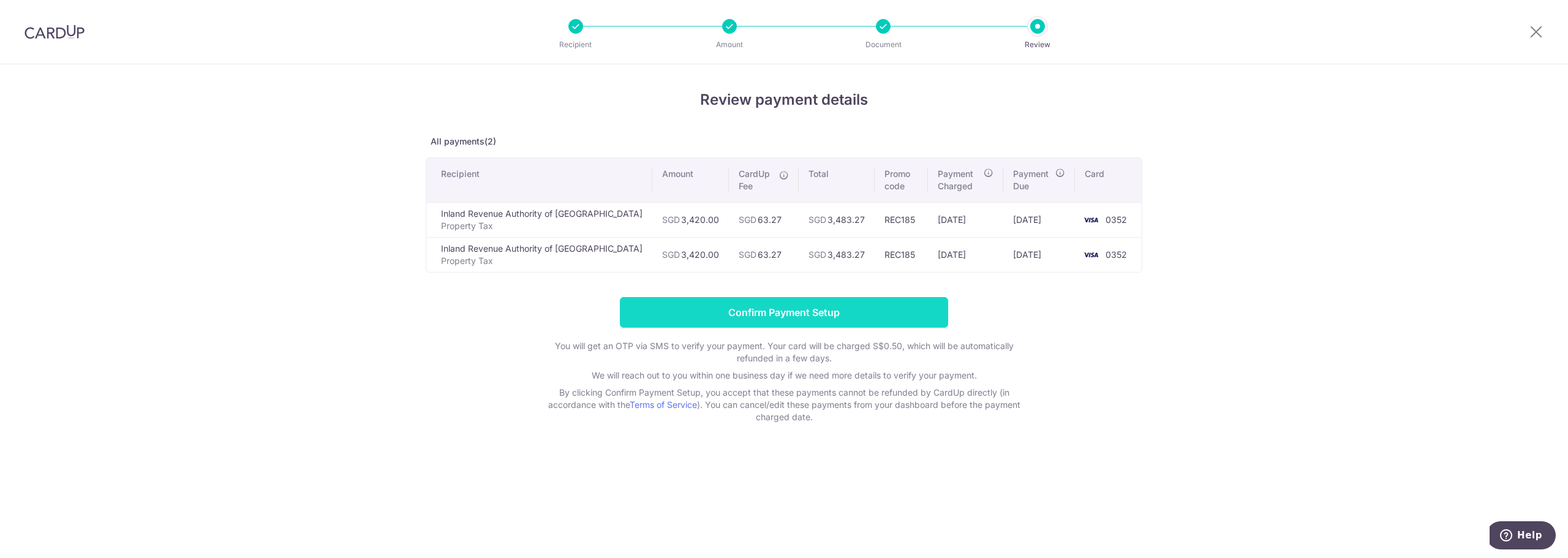
click at [708, 321] on input "Confirm Payment Setup" at bounding box center [784, 312] width 329 height 31
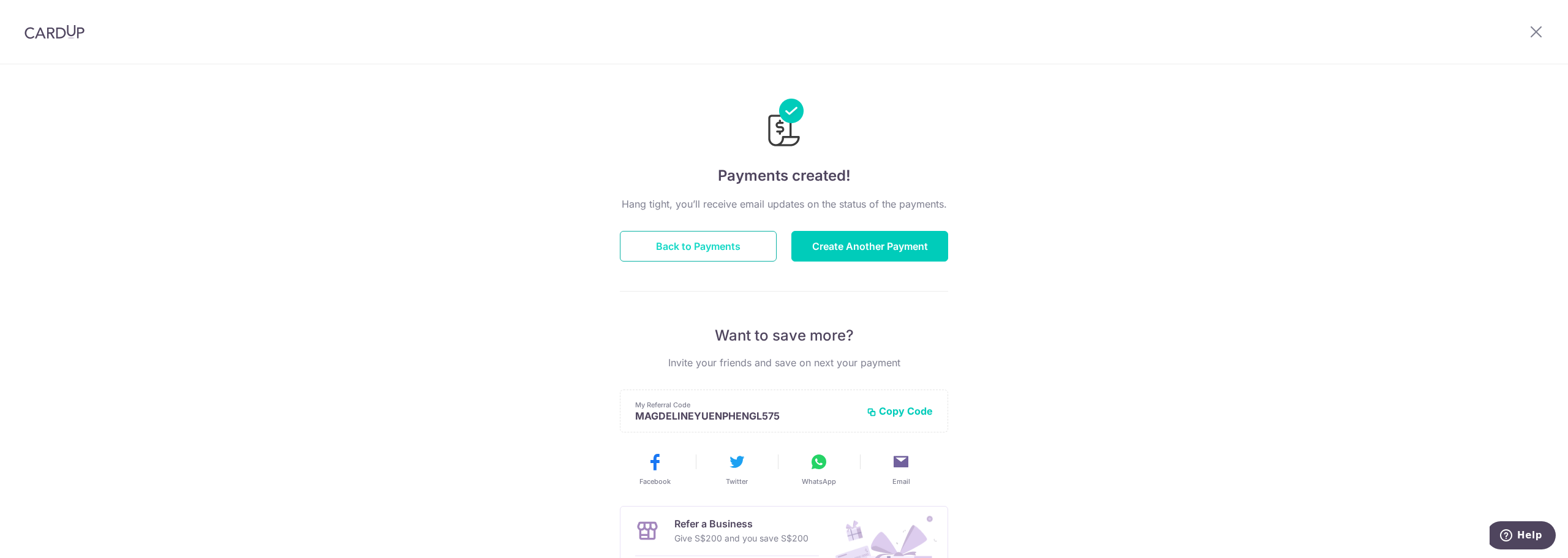
click at [653, 236] on button "Back to Payments" at bounding box center [698, 247] width 157 height 31
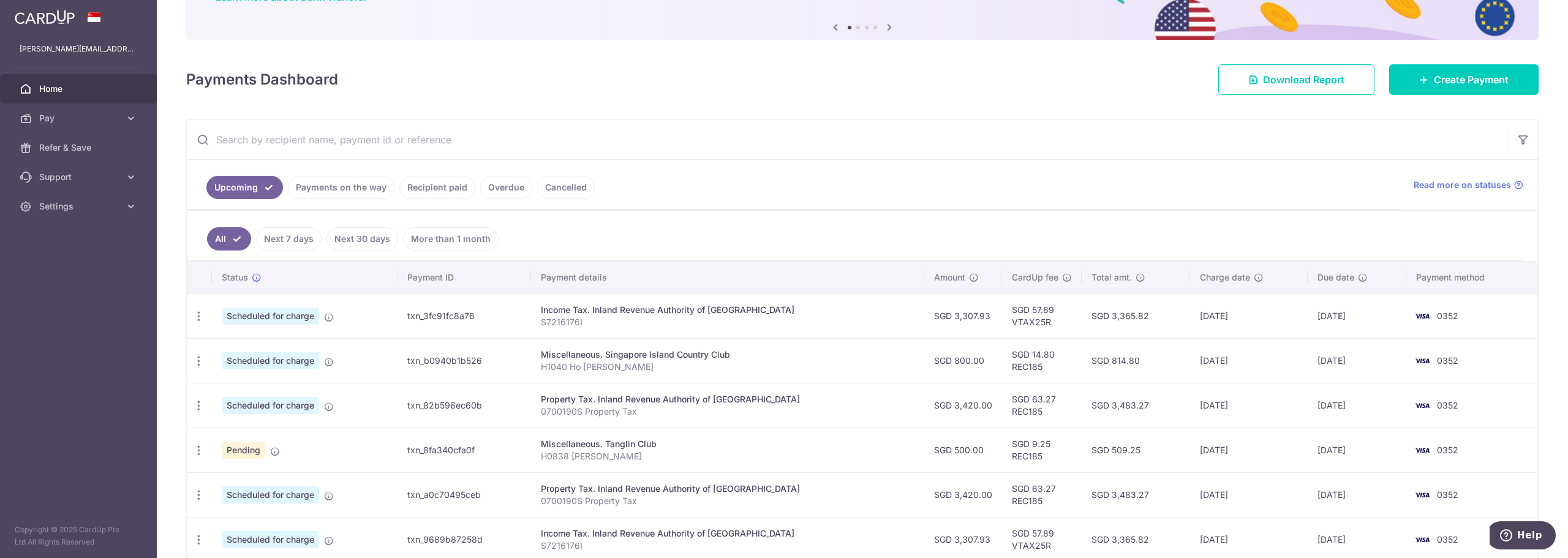
scroll to position [61, 0]
